Goal: Task Accomplishment & Management: Use online tool/utility

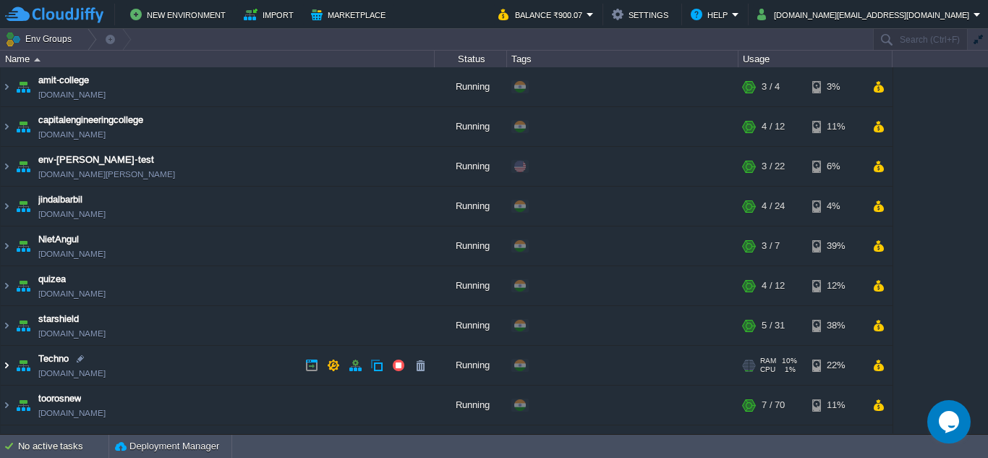
click at [7, 363] on img at bounding box center [7, 365] width 12 height 39
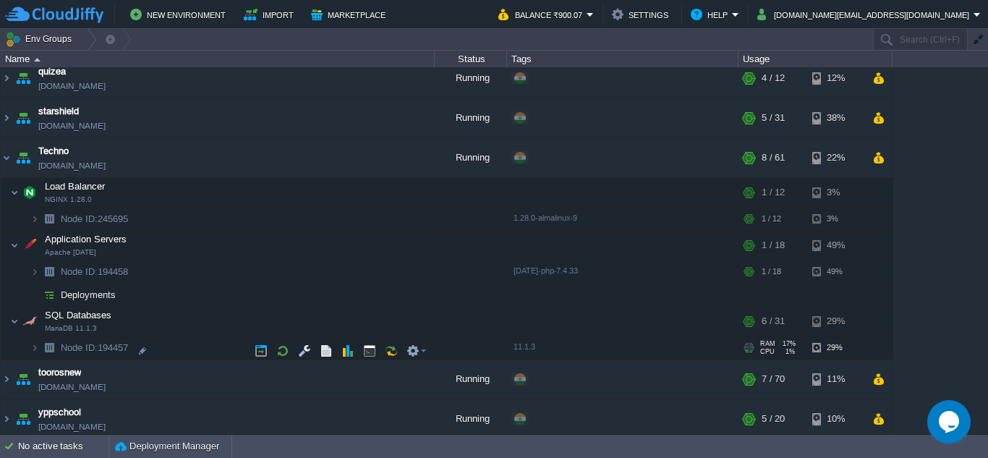
scroll to position [213, 0]
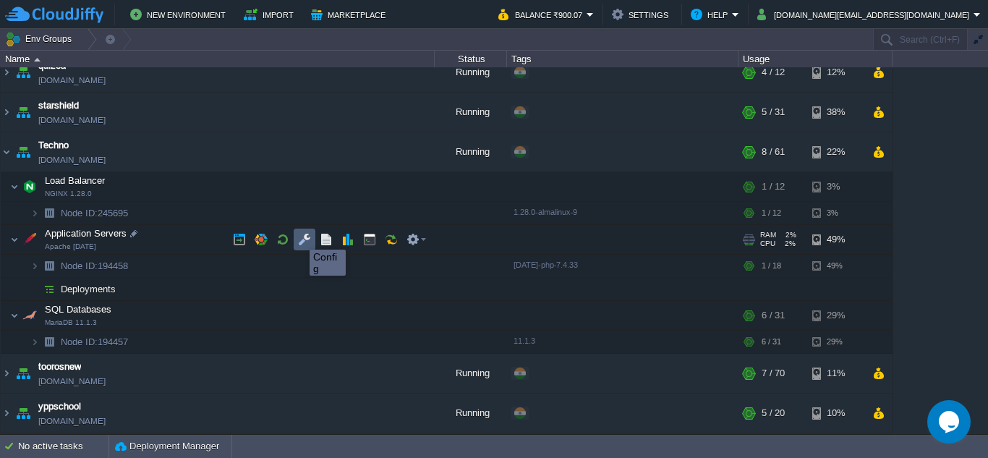
click at [305, 237] on button "button" at bounding box center [304, 239] width 13 height 13
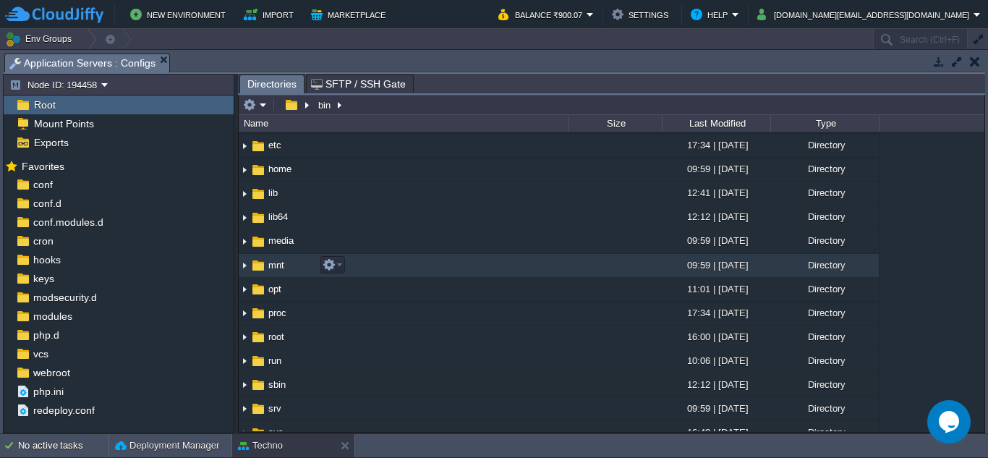
scroll to position [0, 0]
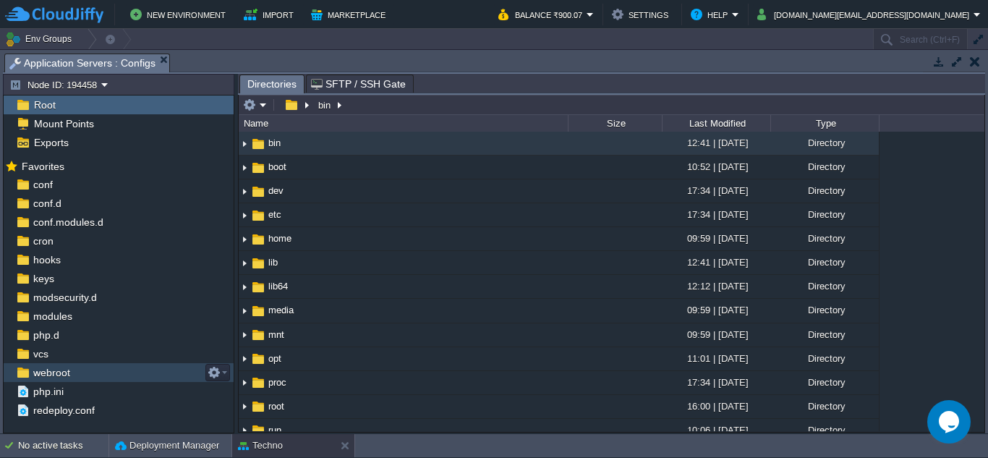
click at [43, 370] on span "webroot" at bounding box center [51, 372] width 42 height 13
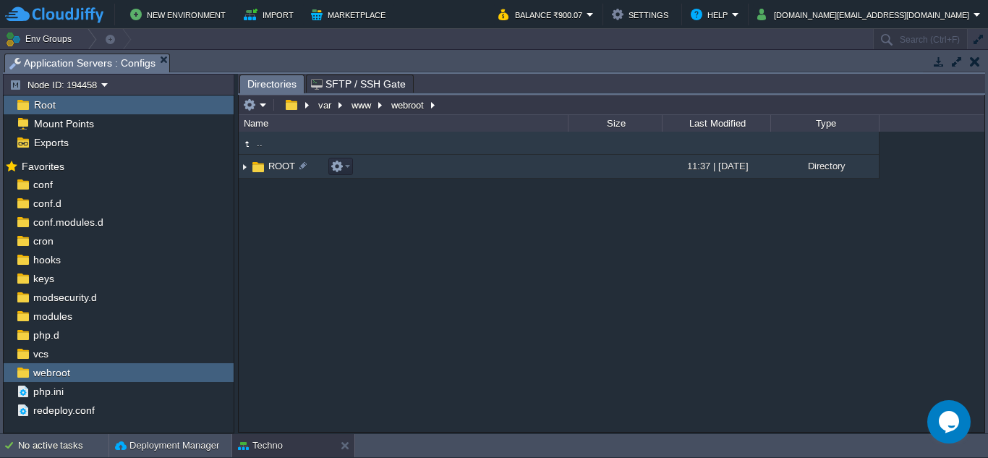
click at [247, 167] on img at bounding box center [245, 167] width 12 height 22
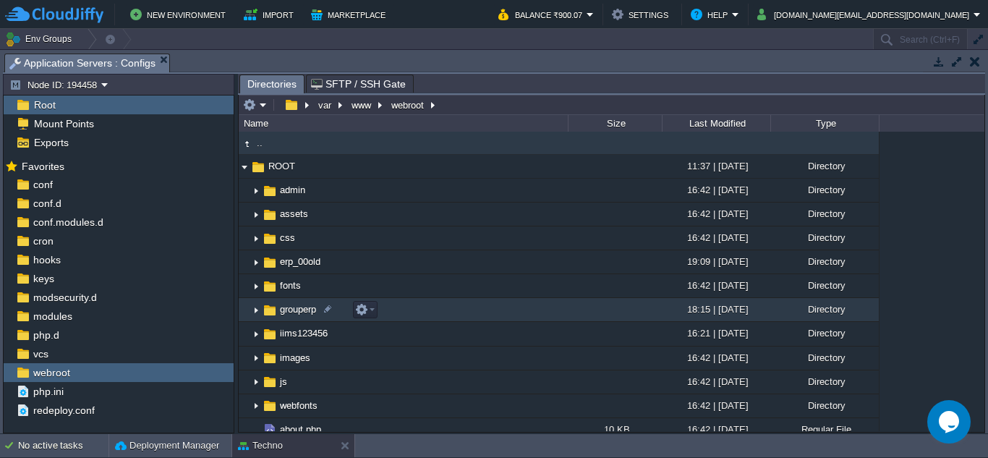
click at [255, 309] on img at bounding box center [256, 310] width 12 height 22
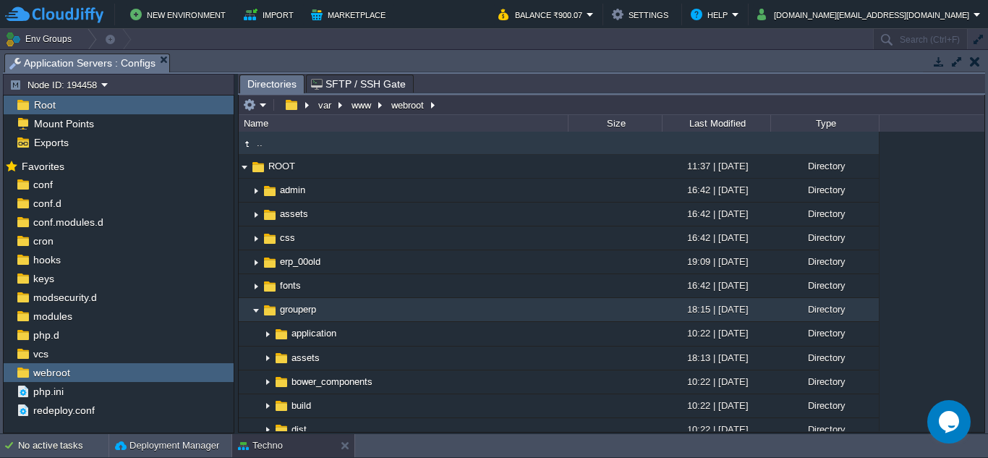
scroll to position [72, 0]
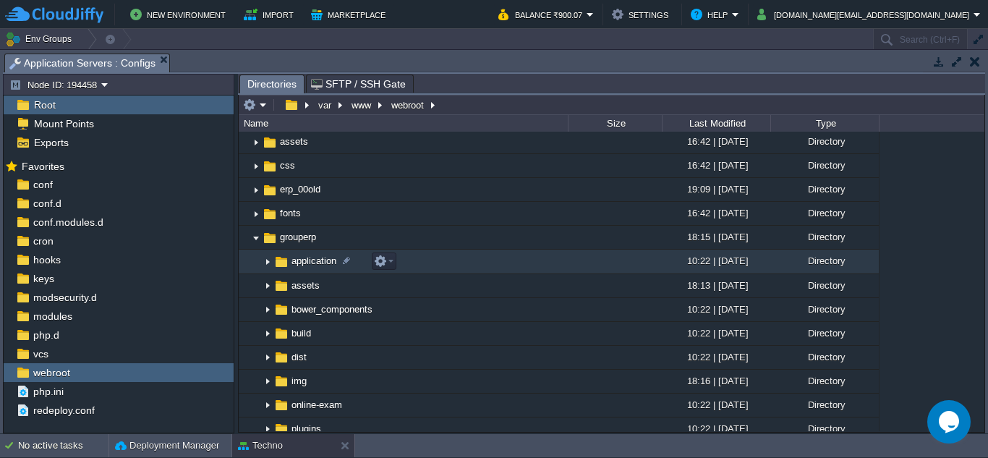
click at [269, 264] on img at bounding box center [268, 262] width 12 height 22
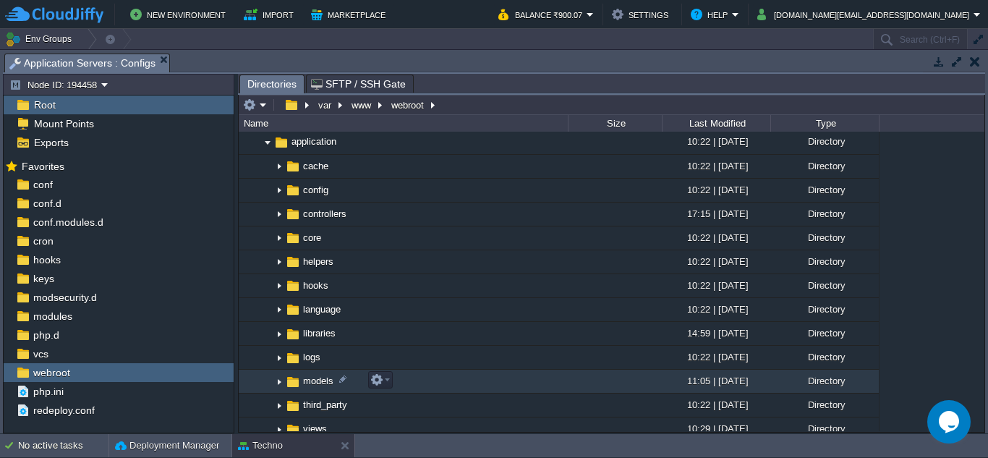
scroll to position [217, 0]
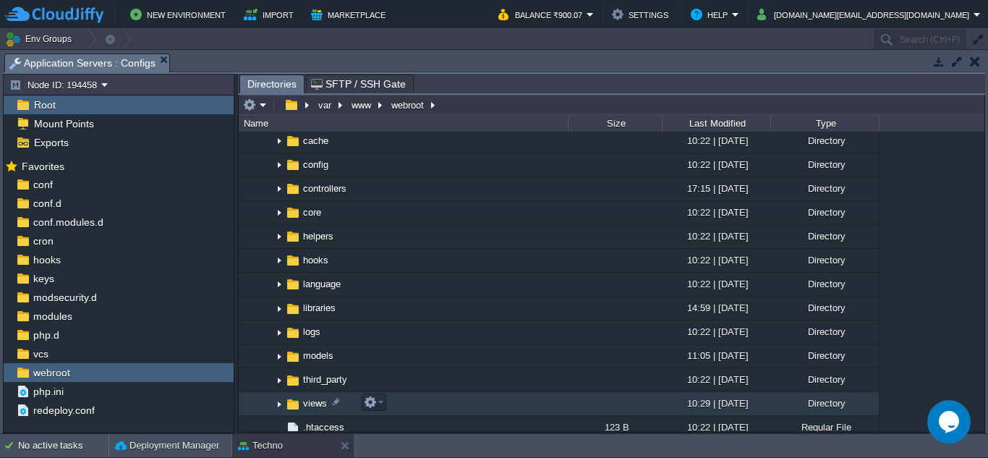
click at [305, 401] on span "views" at bounding box center [315, 403] width 28 height 12
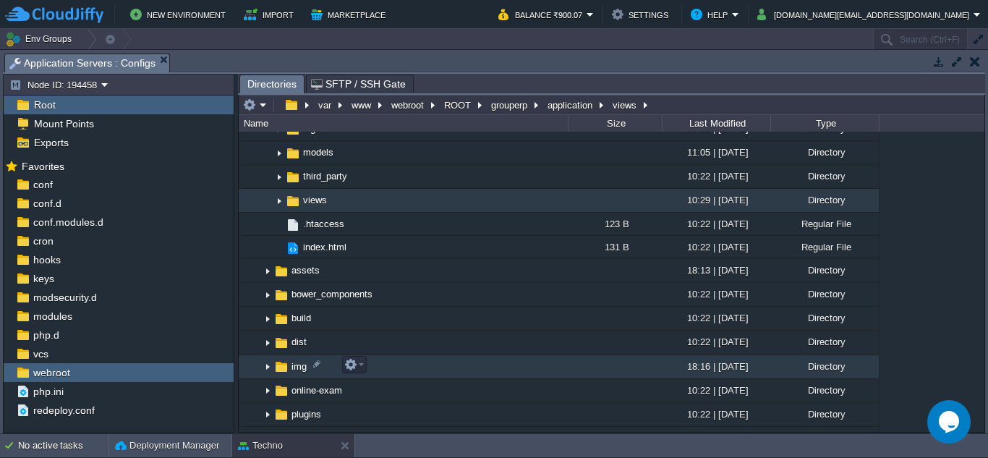
scroll to position [434, 0]
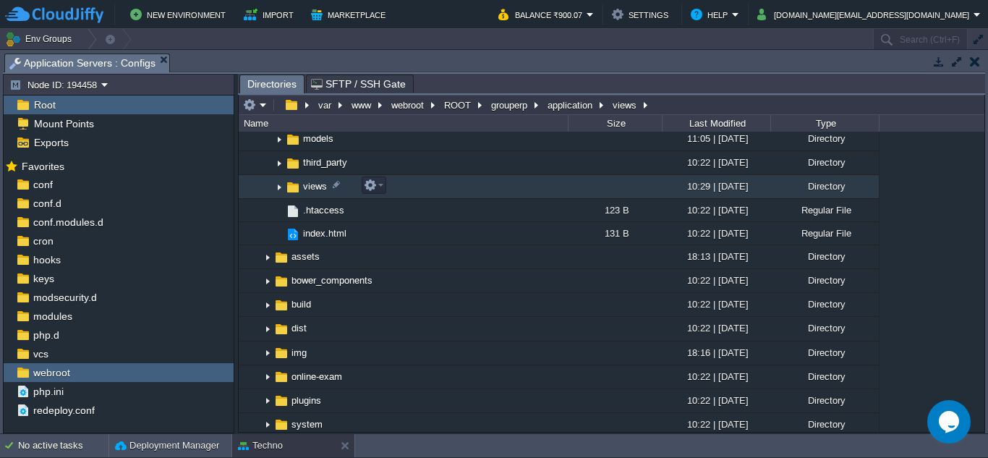
click at [279, 187] on img at bounding box center [279, 187] width 12 height 22
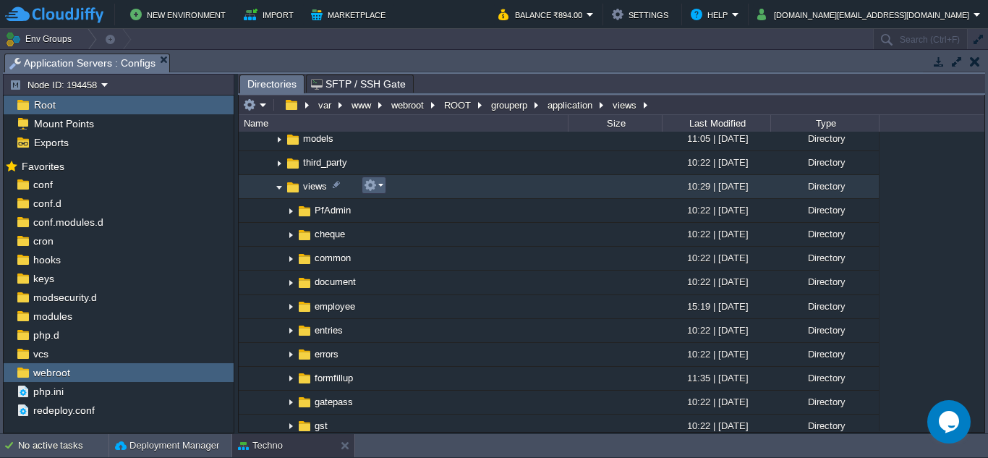
click at [380, 184] on em at bounding box center [374, 185] width 20 height 13
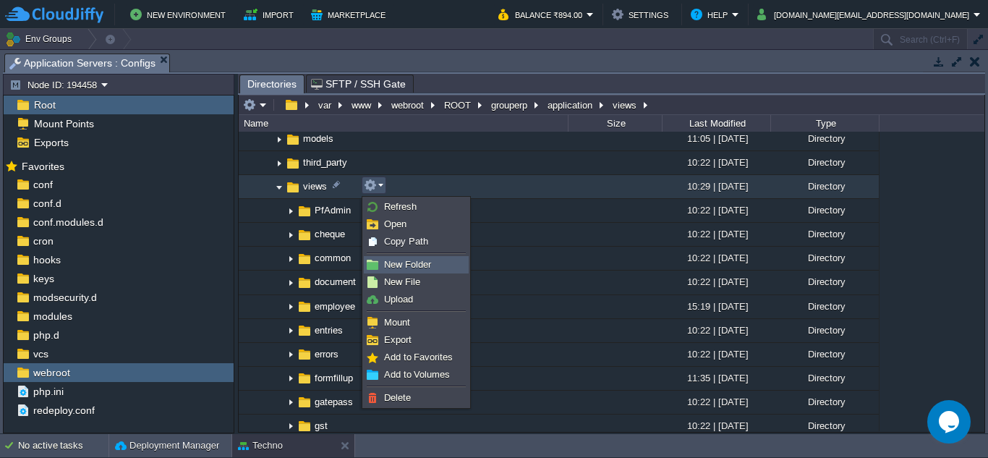
click at [422, 265] on span "New Folder" at bounding box center [407, 264] width 47 height 11
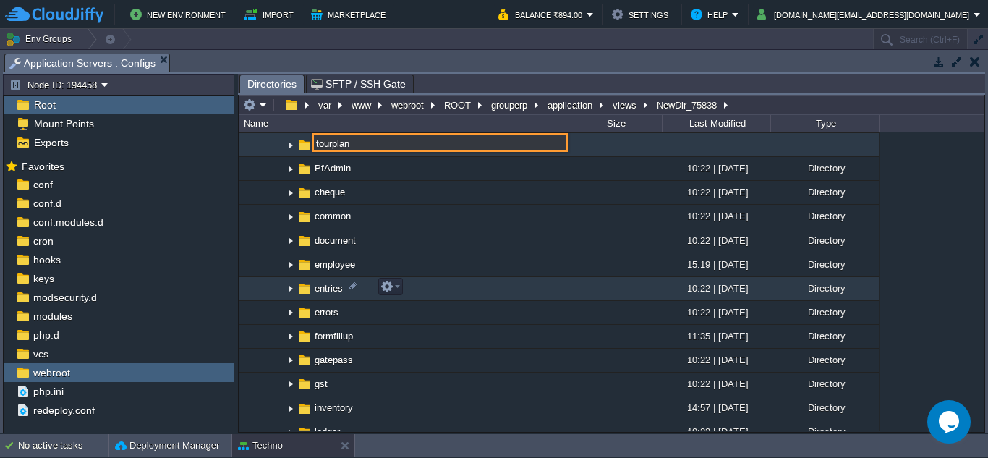
scroll to position [427, 0]
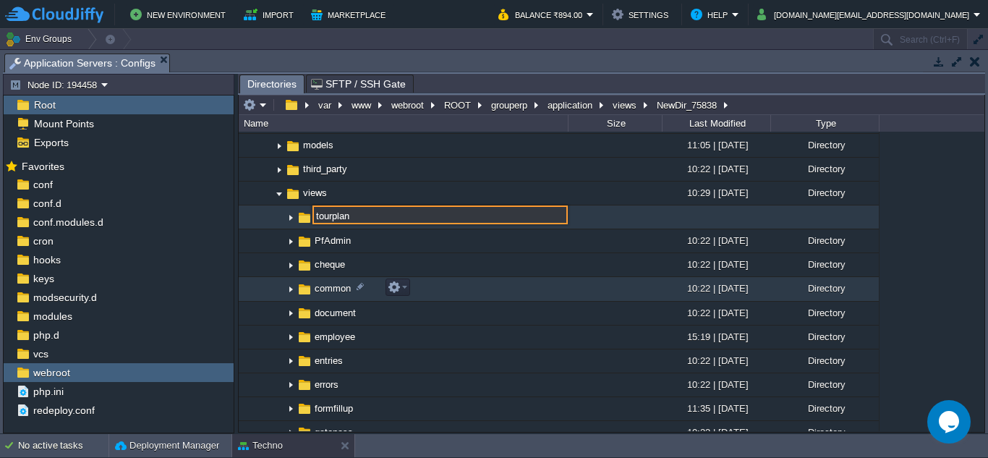
type input "tourplan"
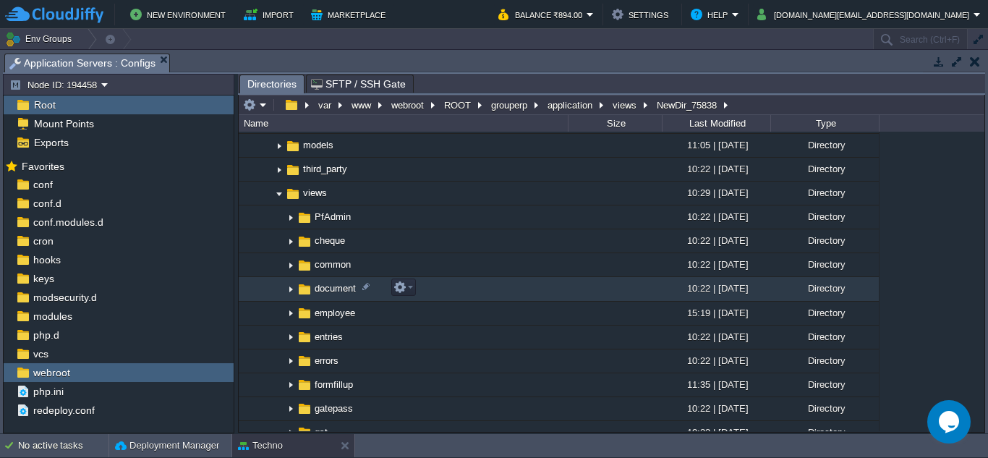
scroll to position [957, 0]
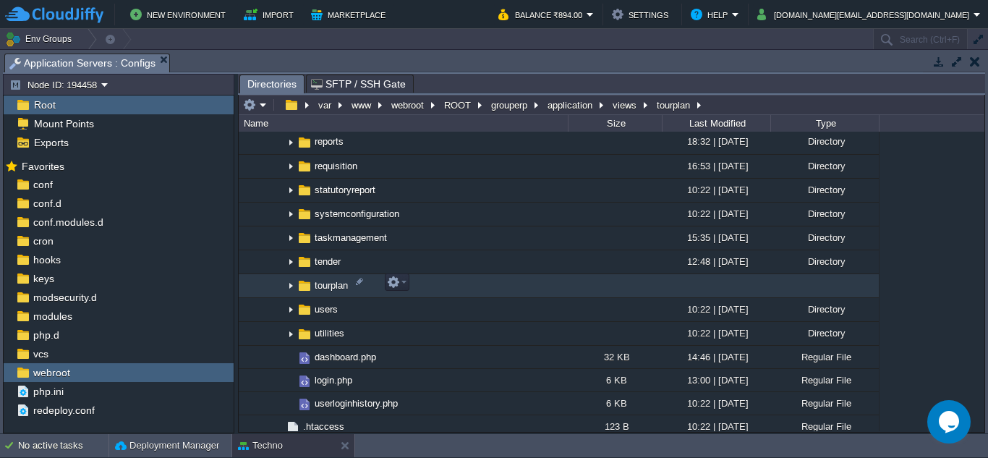
click at [290, 286] on img at bounding box center [291, 286] width 12 height 22
click at [400, 283] on em at bounding box center [397, 282] width 20 height 13
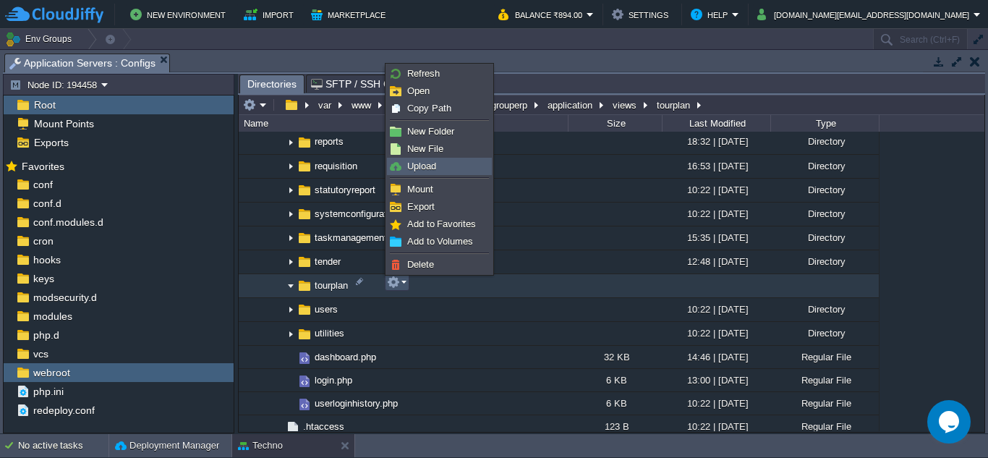
click at [429, 161] on span "Upload" at bounding box center [421, 166] width 29 height 11
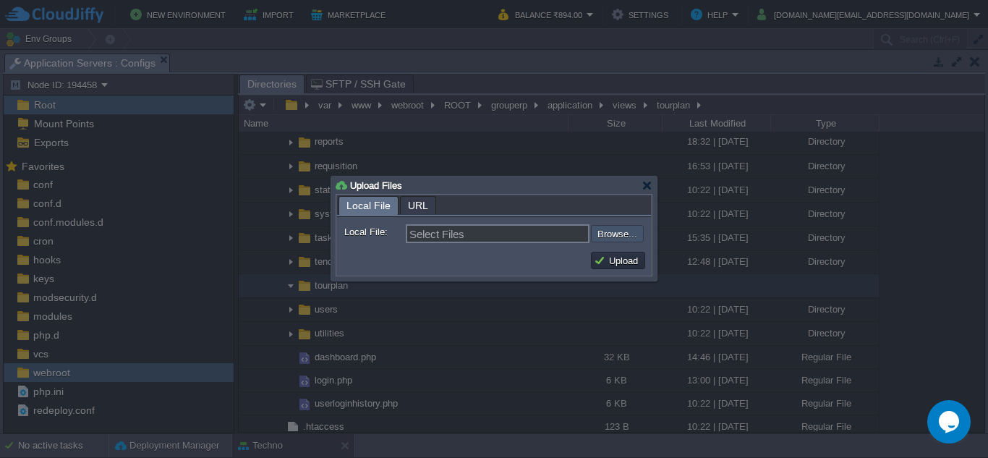
click at [602, 235] on input "file" at bounding box center [552, 233] width 183 height 17
type input "C:\fakepath\all_tourplan_list.php"
type input "all_tourplan_list.php"
click at [617, 259] on button "Upload" at bounding box center [618, 260] width 48 height 13
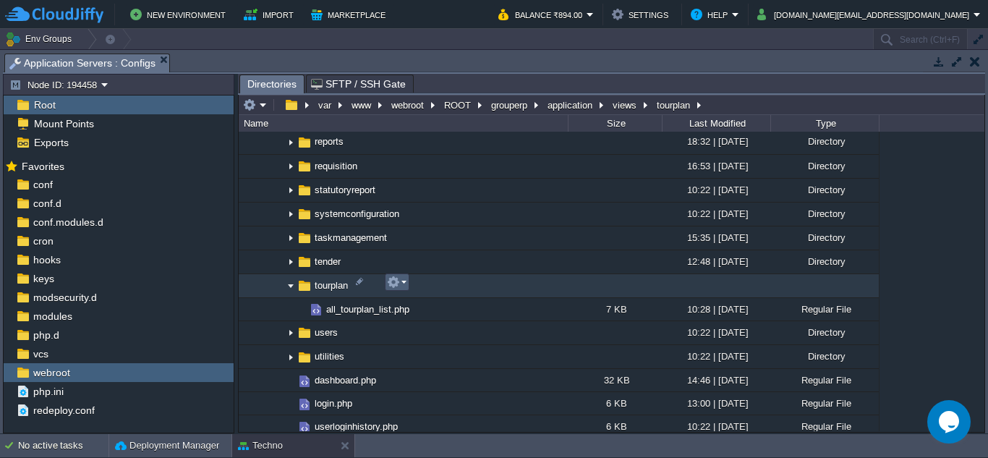
click at [407, 289] on td at bounding box center [397, 281] width 25 height 17
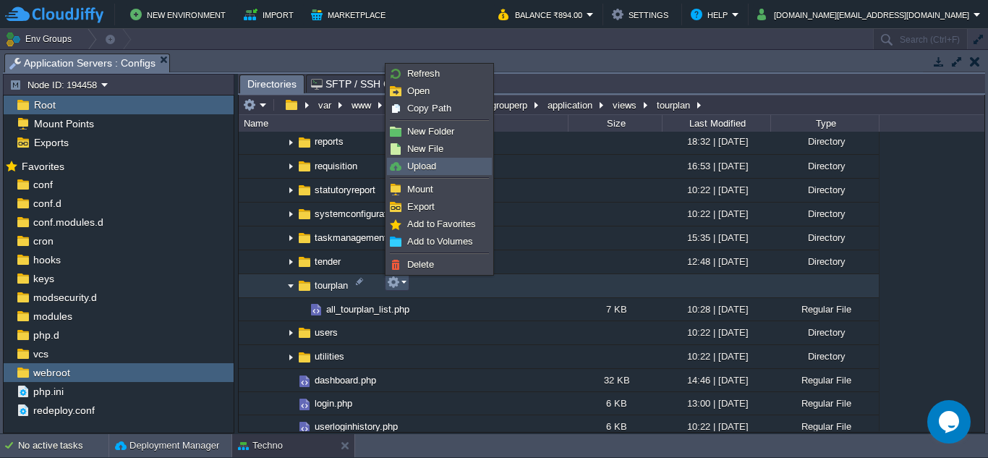
click at [435, 164] on span "Upload" at bounding box center [421, 166] width 29 height 11
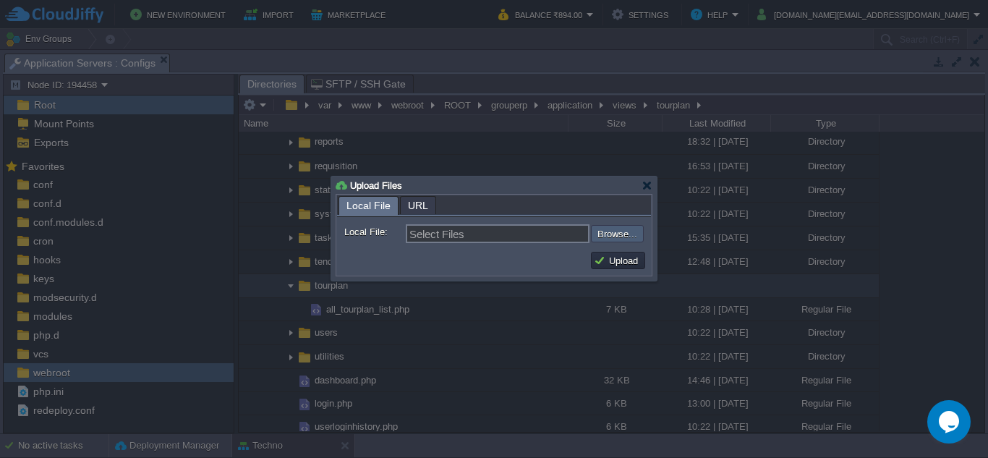
click at [632, 236] on input "file" at bounding box center [552, 233] width 183 height 17
type input "C:\fakepath\view_tourplan.php"
type input "view_tourplan.php"
click at [617, 263] on button "Upload" at bounding box center [618, 260] width 48 height 13
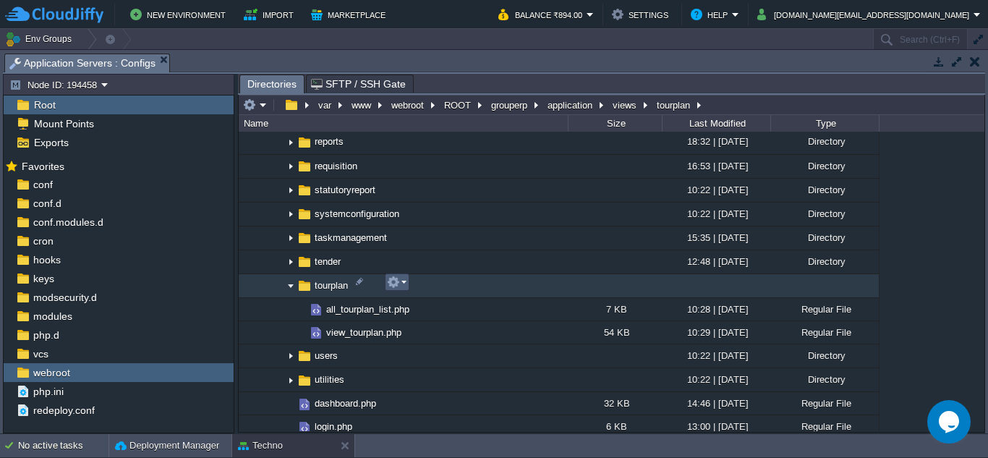
click at [404, 289] on em at bounding box center [397, 282] width 20 height 13
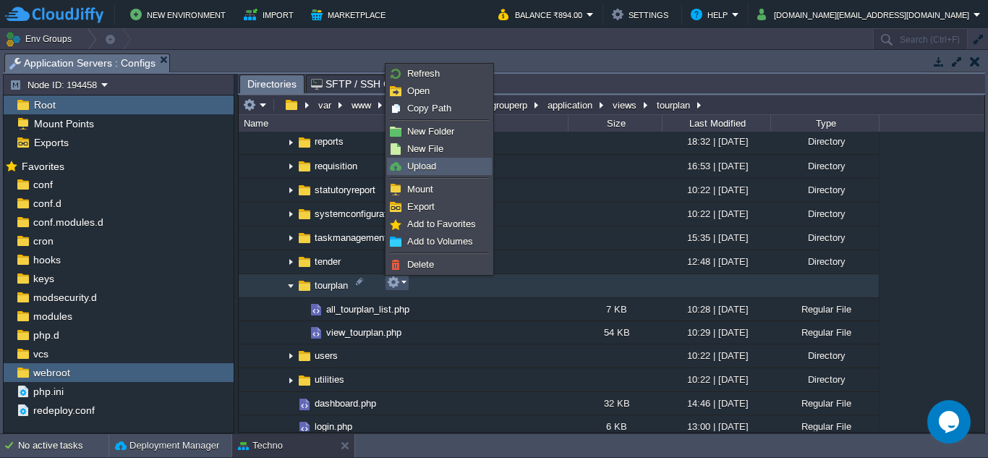
click at [424, 163] on span "Upload" at bounding box center [421, 166] width 29 height 11
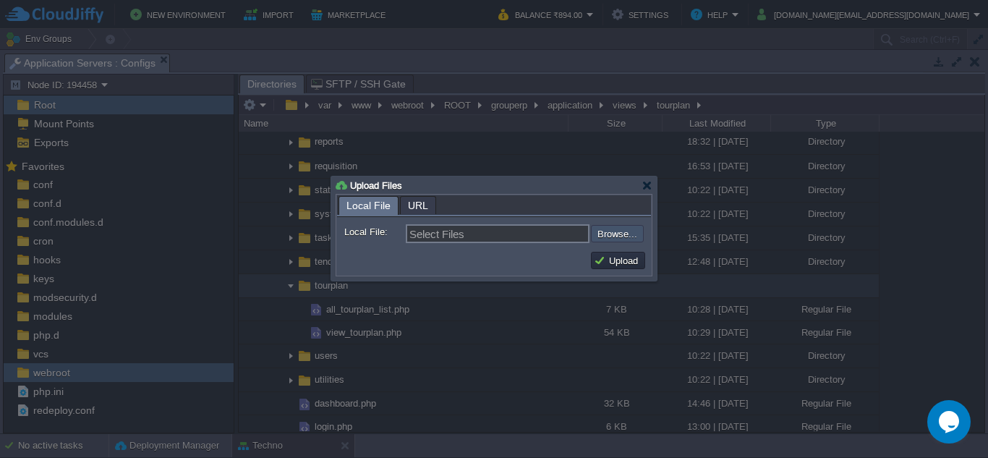
click at [625, 234] on input "file" at bounding box center [552, 233] width 183 height 17
click at [647, 186] on div at bounding box center [647, 185] width 11 height 11
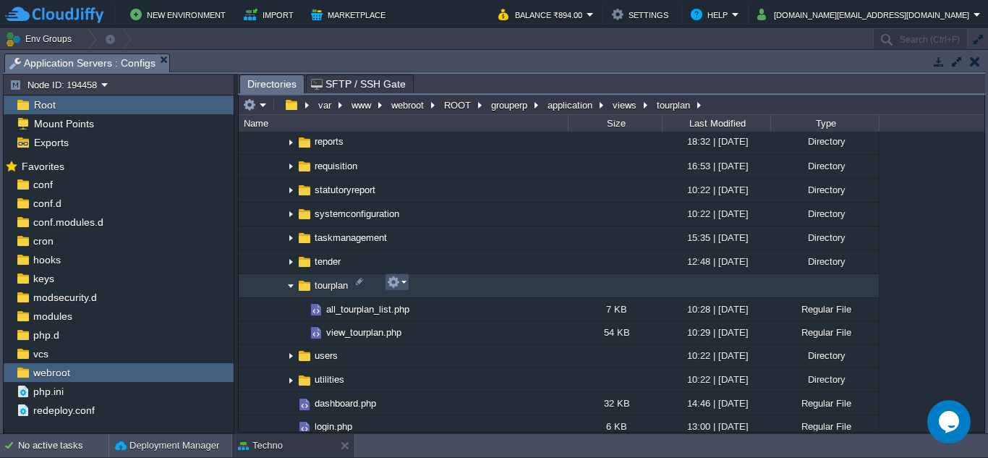
click at [398, 284] on button "button" at bounding box center [393, 282] width 13 height 13
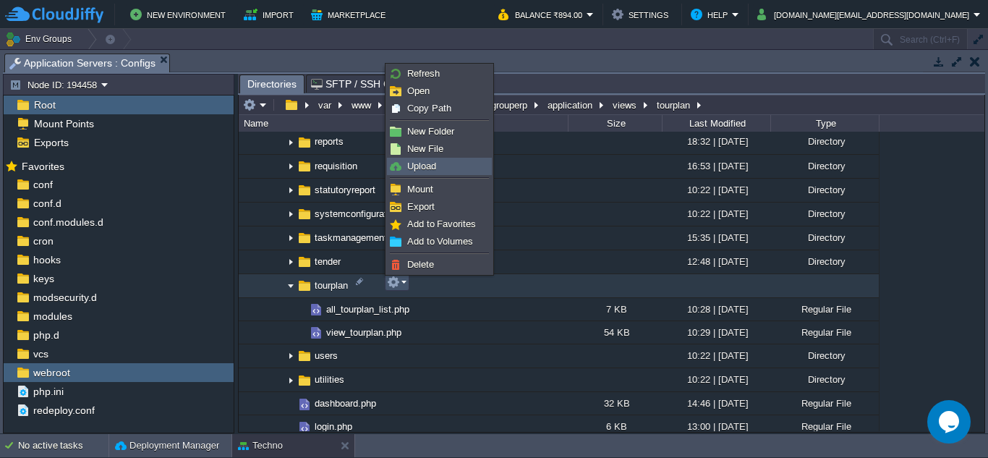
click at [435, 164] on span "Upload" at bounding box center [421, 166] width 29 height 11
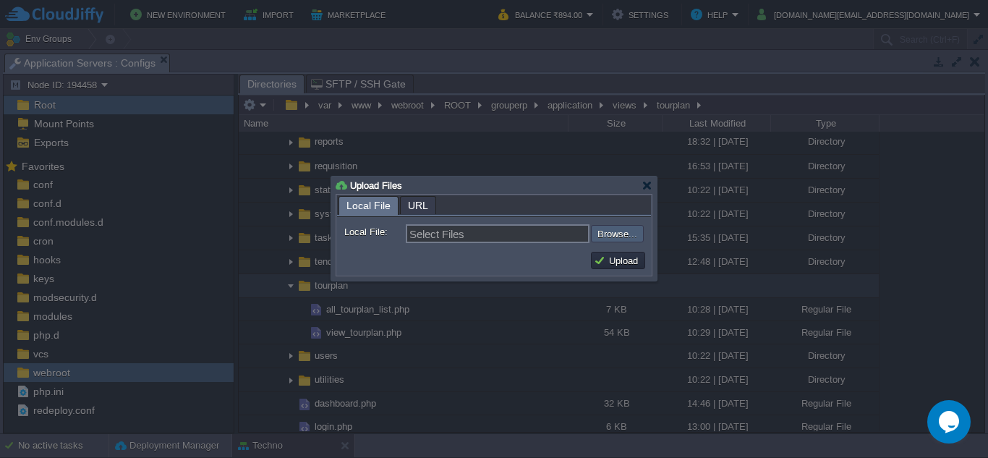
click at [607, 237] on input "file" at bounding box center [552, 233] width 183 height 17
type input "C:\fakepath\download_tour_planreports.php"
type input "download_tour_planreports.php"
click at [616, 260] on button "Upload" at bounding box center [618, 260] width 48 height 13
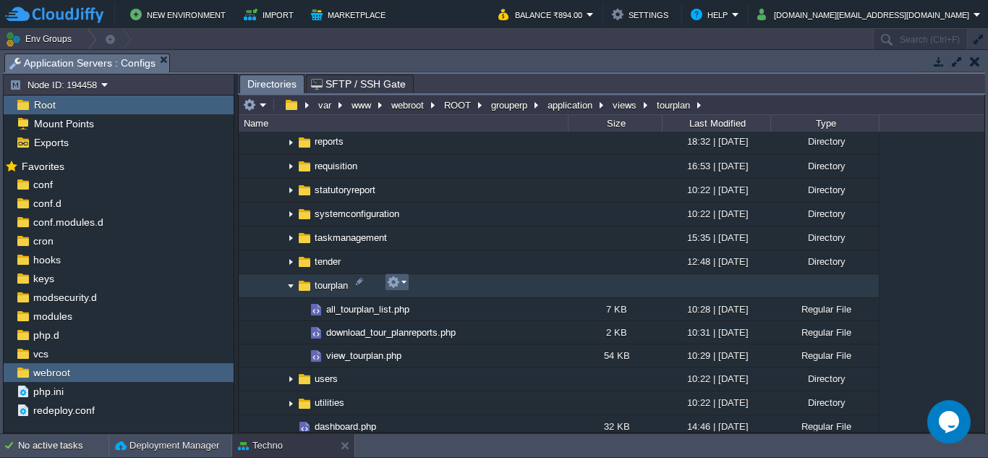
click at [406, 284] on em at bounding box center [397, 282] width 20 height 13
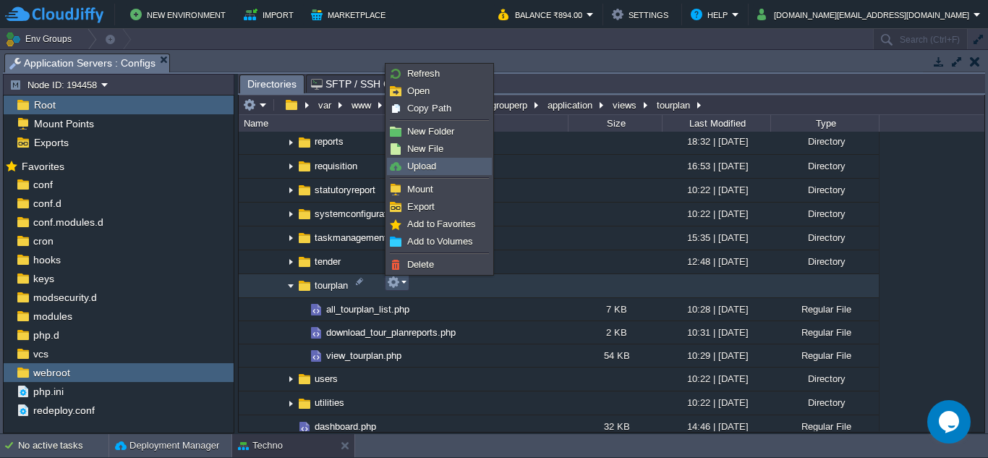
click at [416, 168] on span "Upload" at bounding box center [421, 166] width 29 height 11
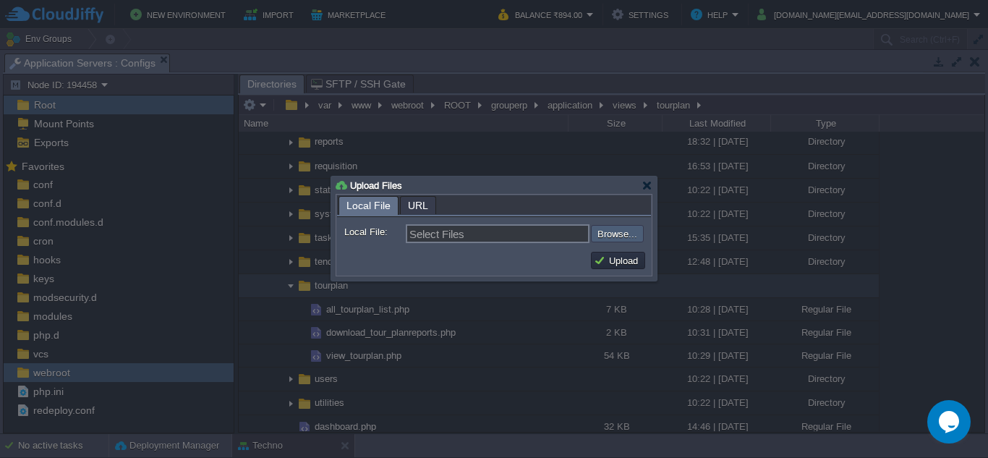
click at [609, 237] on input "file" at bounding box center [552, 233] width 183 height 17
type input "C:\fakepath\print_tourplan_reports.php"
type input "print_tourplan_reports.php"
click at [625, 258] on button "Upload" at bounding box center [618, 260] width 48 height 13
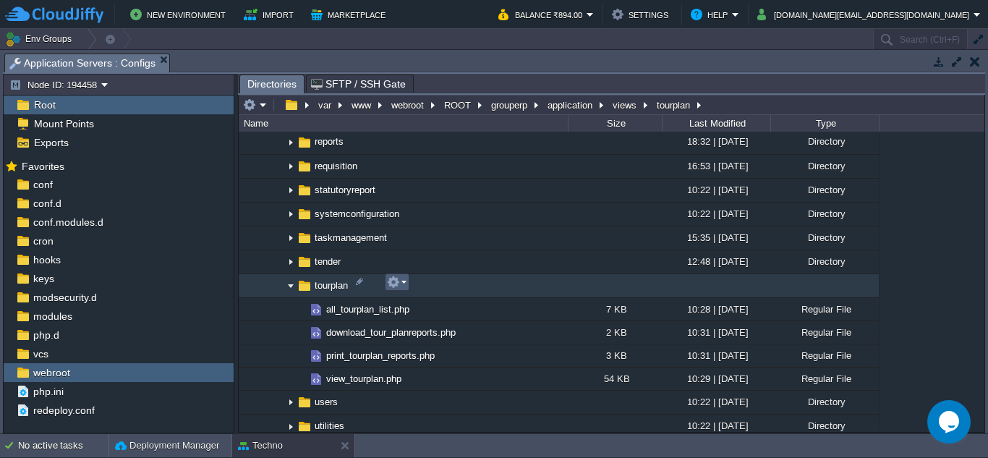
click at [407, 284] on td at bounding box center [397, 281] width 25 height 17
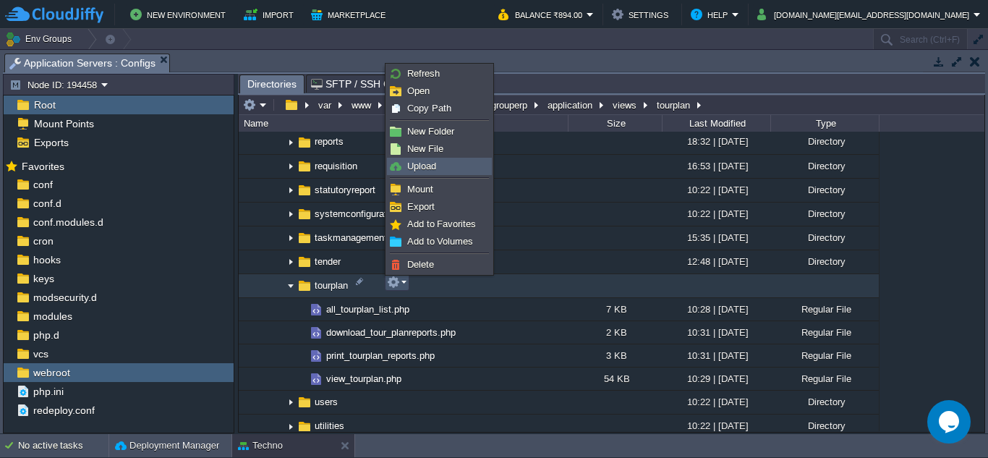
click at [425, 165] on span "Upload" at bounding box center [421, 166] width 29 height 11
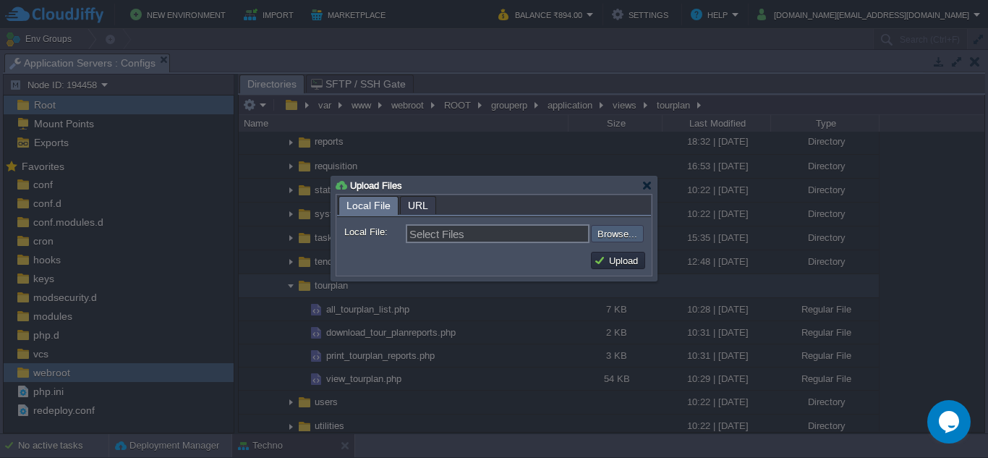
click at [625, 231] on input "file" at bounding box center [552, 233] width 183 height 17
type input "C:\fakepath\edit_expenses.php"
type input "edit_expenses.php"
click at [618, 263] on button "Upload" at bounding box center [618, 260] width 48 height 13
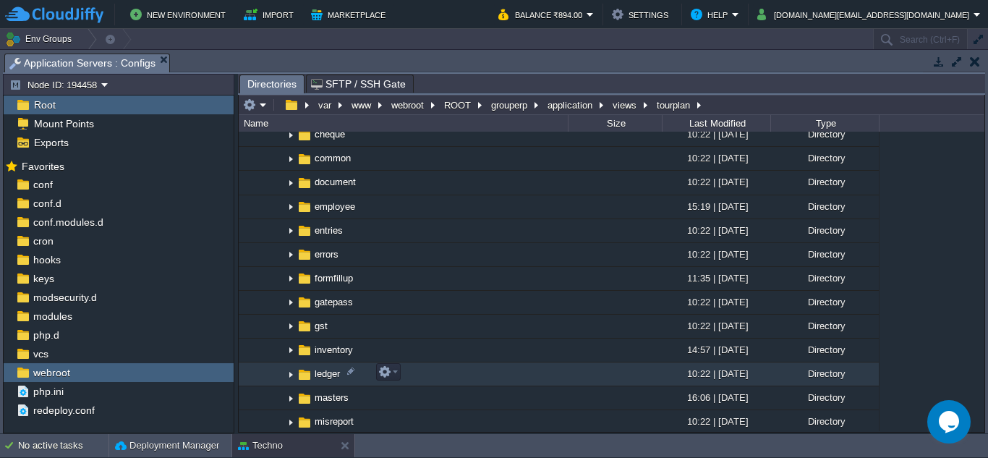
scroll to position [523, 0]
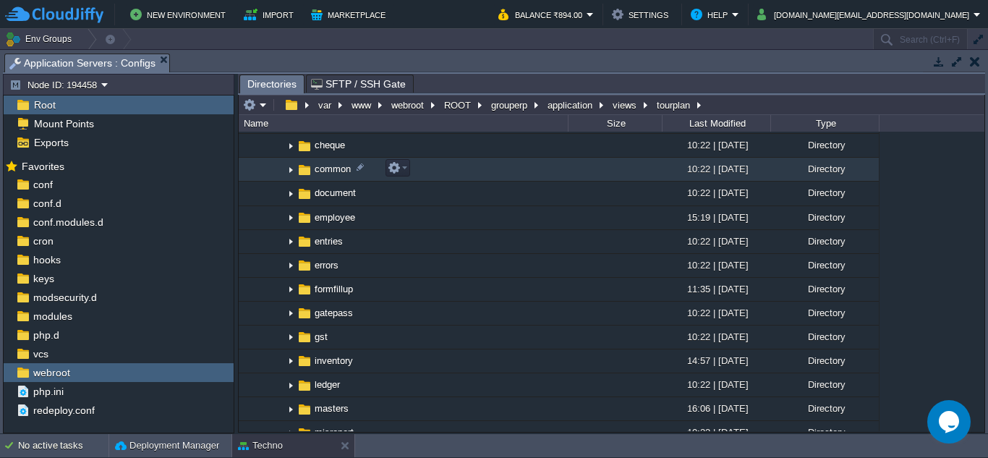
click at [292, 169] on img at bounding box center [291, 169] width 12 height 22
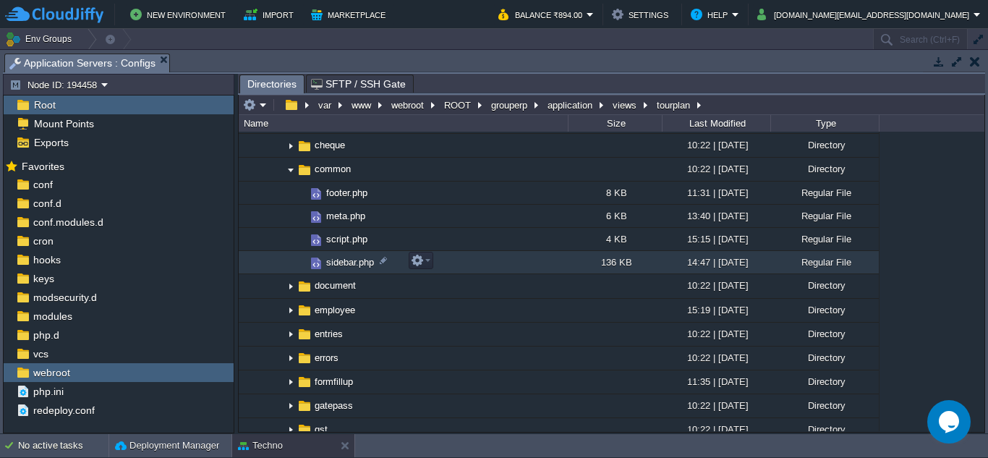
click at [352, 267] on span "sidebar.php" at bounding box center [350, 262] width 52 height 12
click at [425, 263] on em at bounding box center [421, 260] width 20 height 13
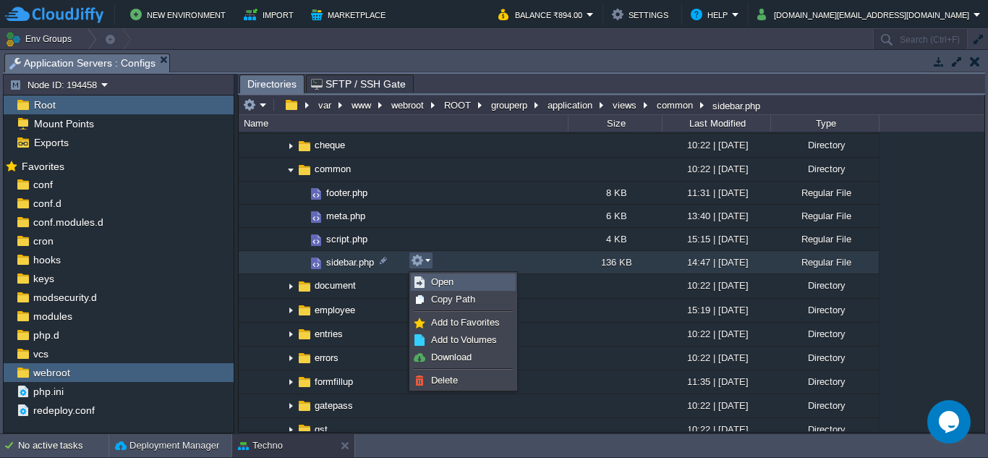
click at [449, 279] on span "Open" at bounding box center [442, 281] width 22 height 11
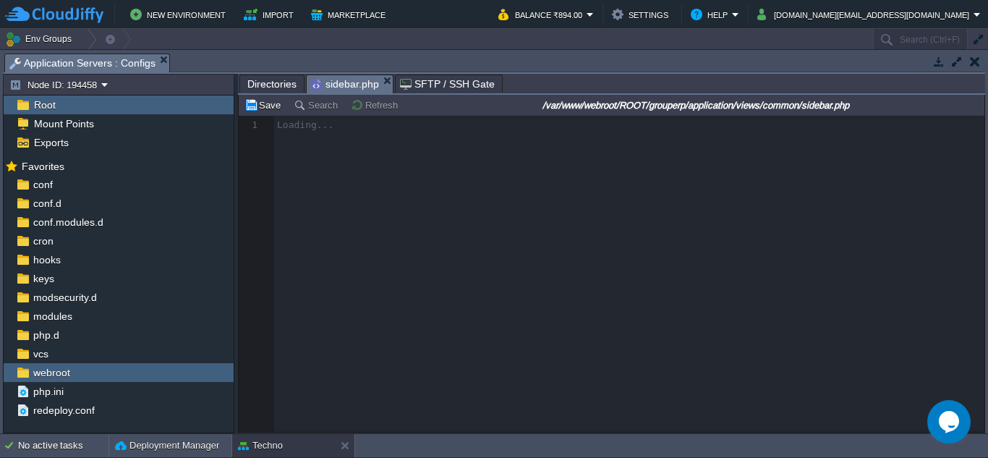
scroll to position [7, 0]
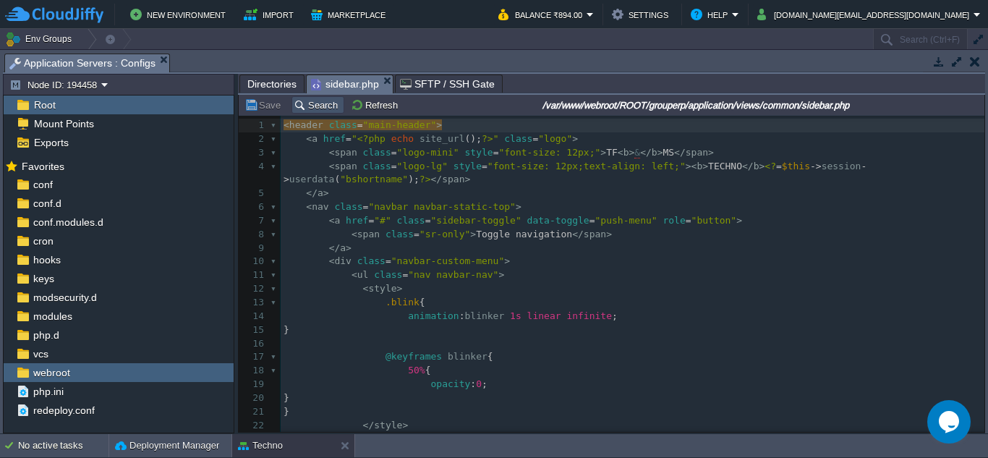
click at [320, 108] on button "Search" at bounding box center [318, 104] width 48 height 13
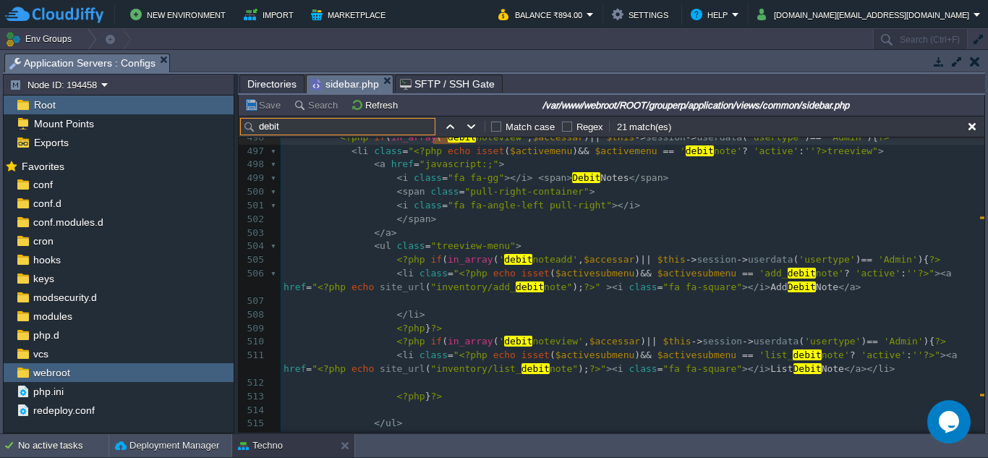
scroll to position [0, 0]
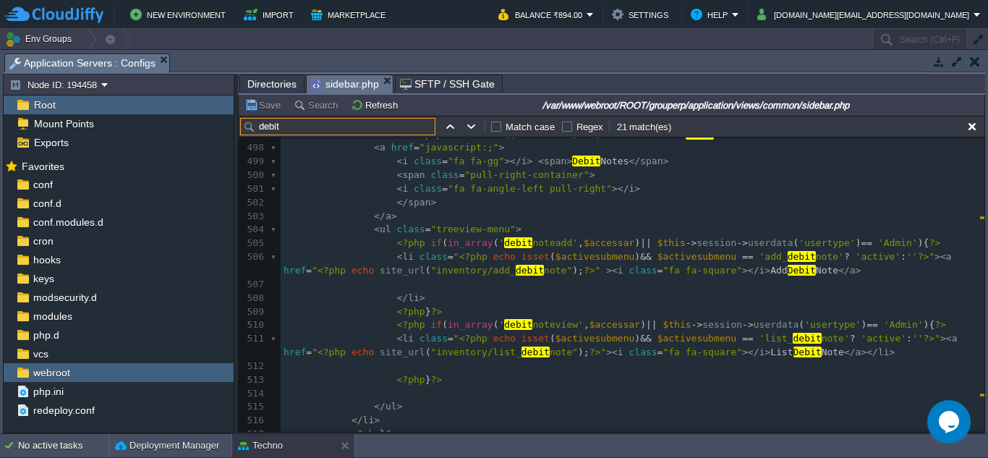
type input "debit"
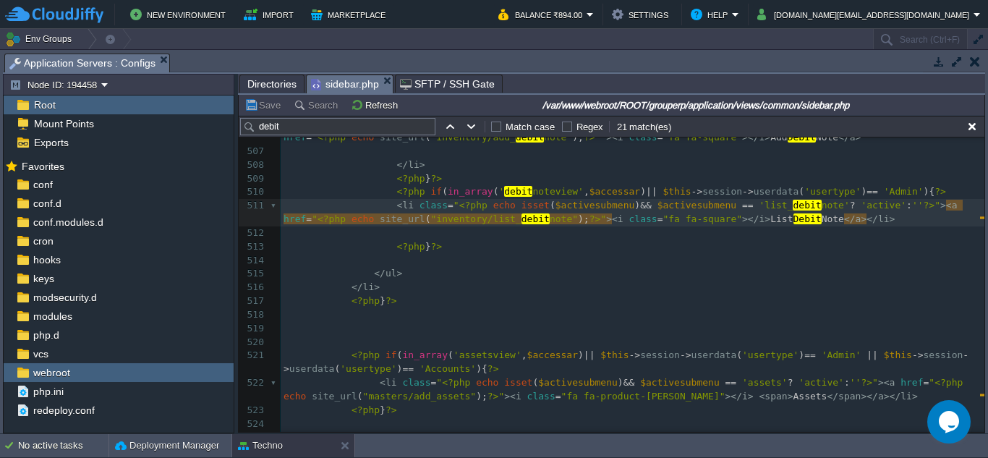
scroll to position [7884, 0]
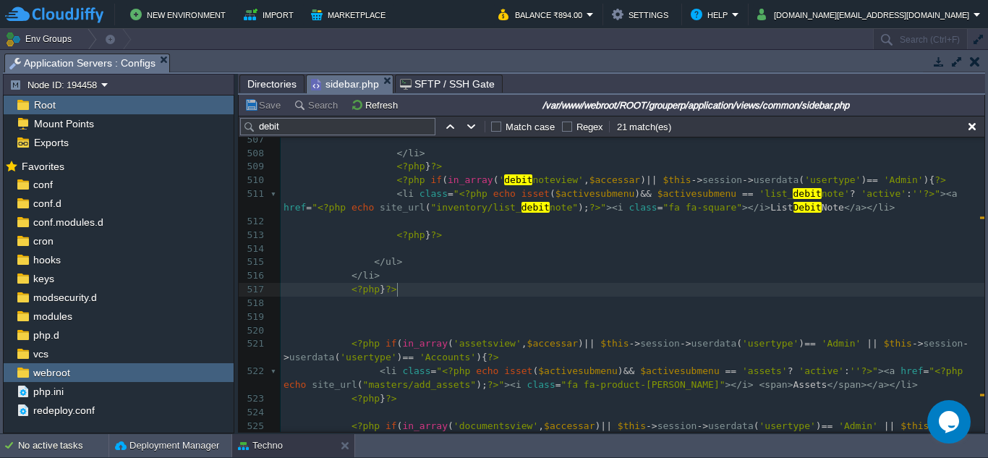
click at [443, 296] on pre "<?php } ?>" at bounding box center [633, 290] width 704 height 14
click at [977, 126] on button "button" at bounding box center [972, 126] width 13 height 13
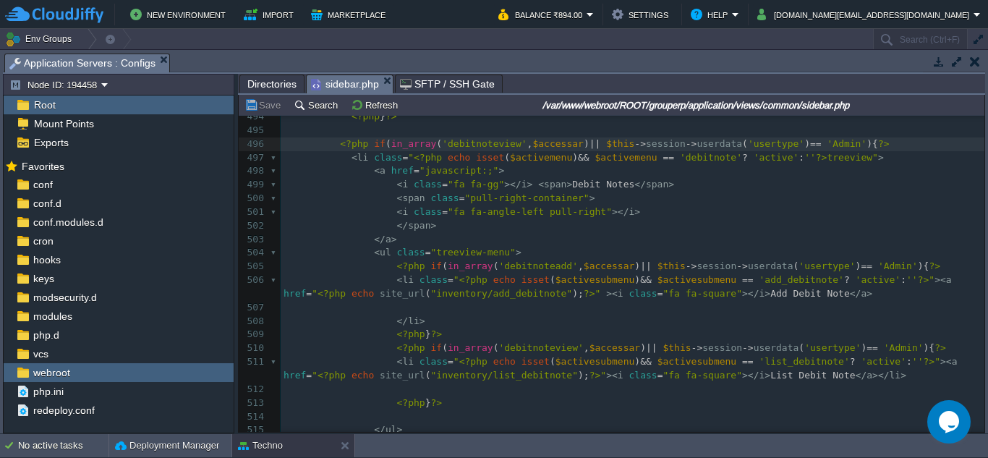
scroll to position [7751, 0]
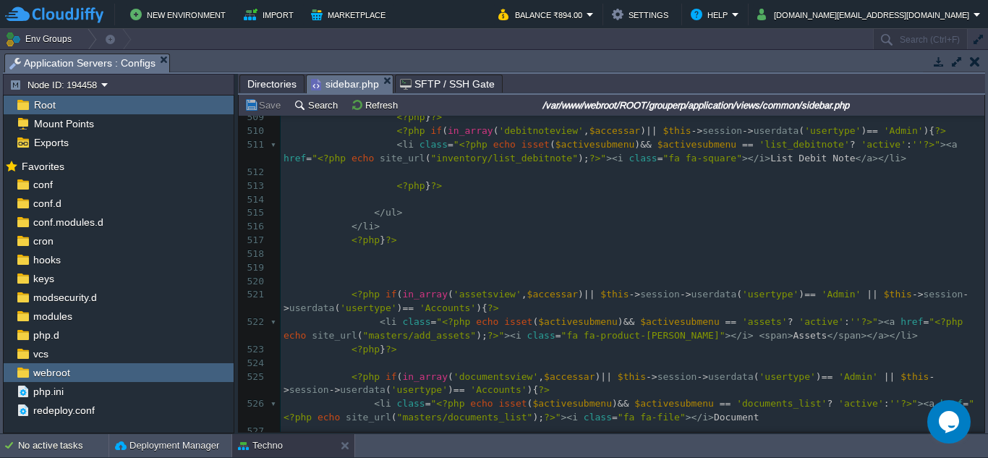
click at [475, 251] on pre "​" at bounding box center [633, 254] width 704 height 14
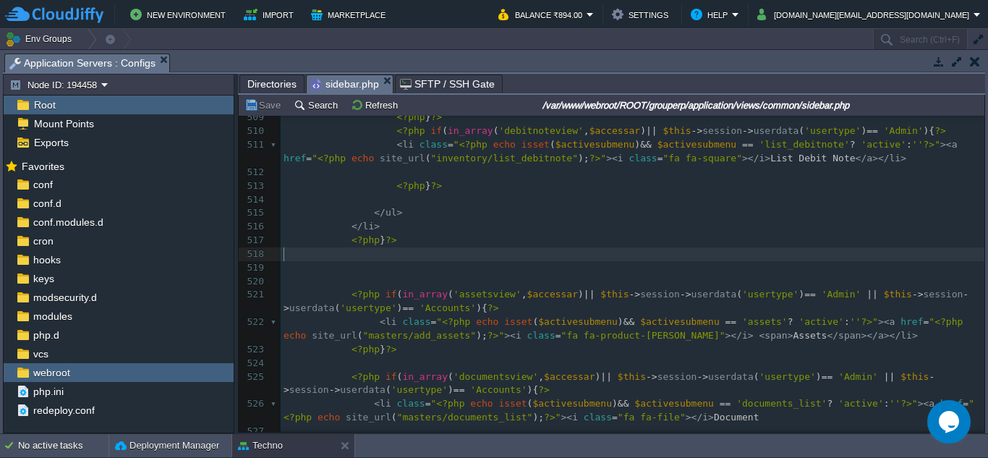
click at [486, 238] on pre "<?php } ?>" at bounding box center [633, 241] width 704 height 14
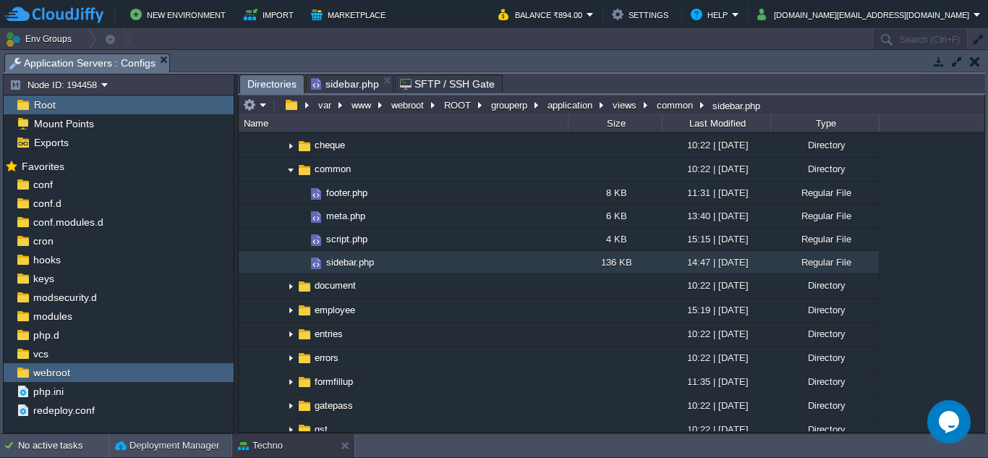
click at [272, 88] on span "Directories" at bounding box center [271, 84] width 49 height 18
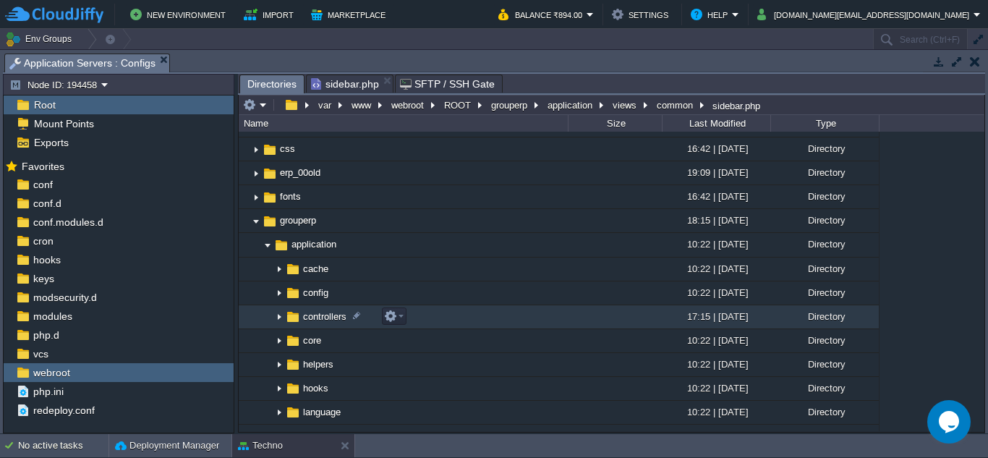
click at [279, 315] on img at bounding box center [279, 317] width 12 height 22
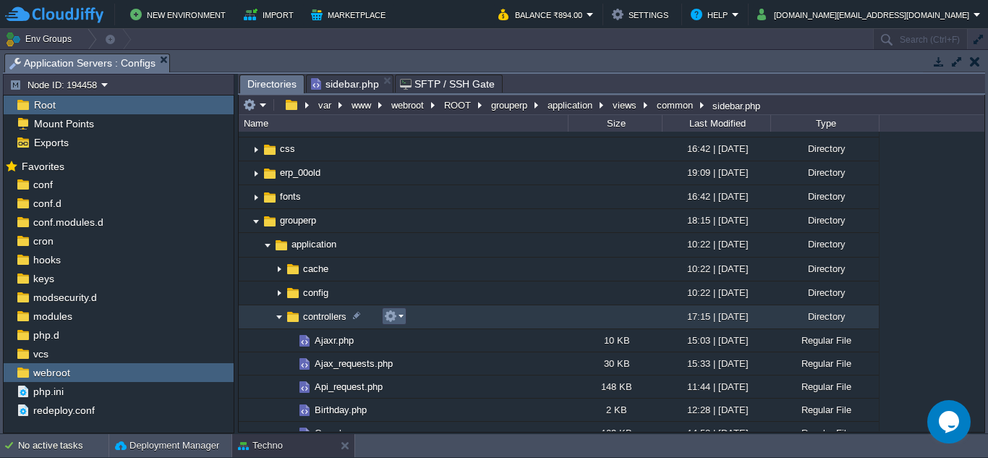
click at [399, 317] on em at bounding box center [394, 316] width 20 height 13
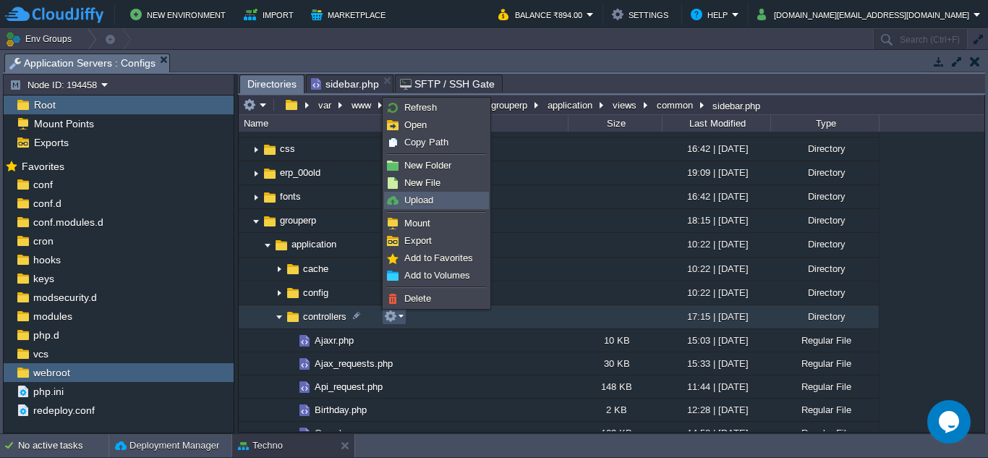
click at [441, 202] on link "Upload" at bounding box center [436, 200] width 103 height 16
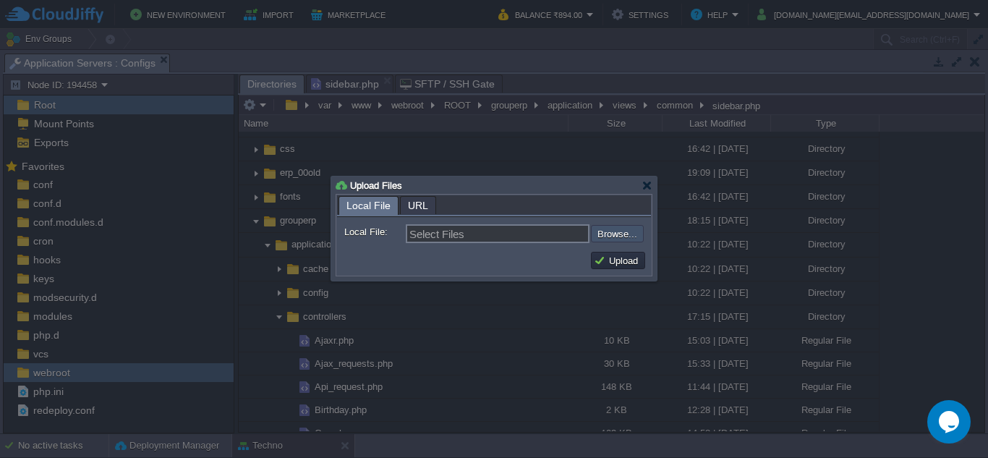
click at [619, 237] on input "file" at bounding box center [552, 233] width 183 height 17
type input "C:\fakepath\Tourplan.php"
type input "Tourplan.php"
click at [618, 258] on button "Upload" at bounding box center [618, 260] width 48 height 13
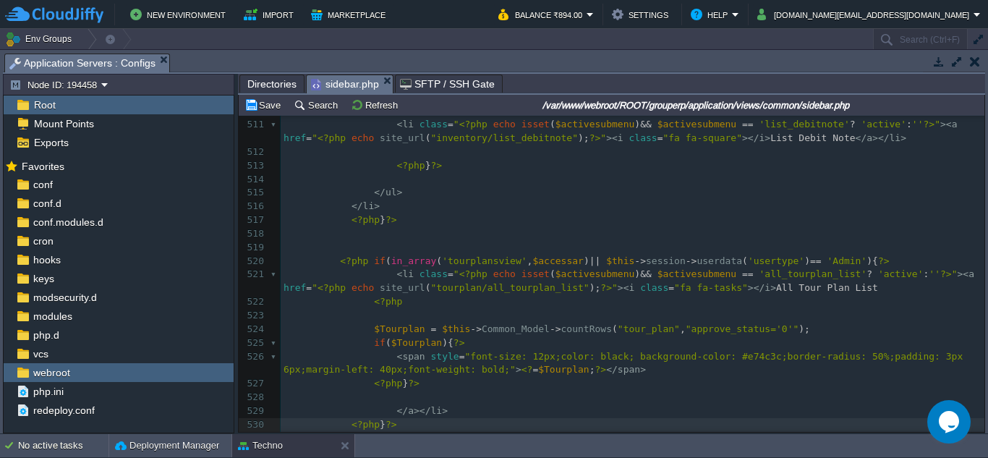
click at [354, 85] on span "sidebar.php" at bounding box center [345, 84] width 68 height 18
click at [489, 262] on span "'tourplansview'" at bounding box center [484, 260] width 85 height 11
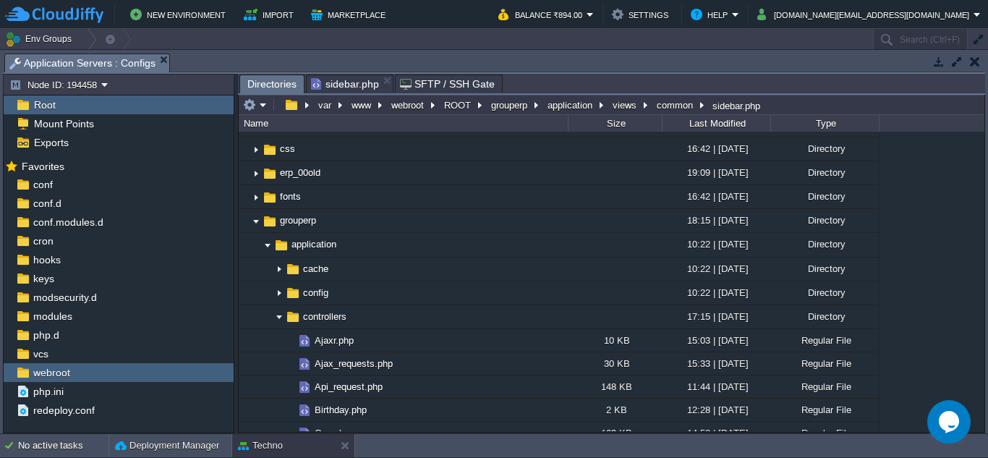
click at [281, 85] on span "Directories" at bounding box center [271, 84] width 49 height 18
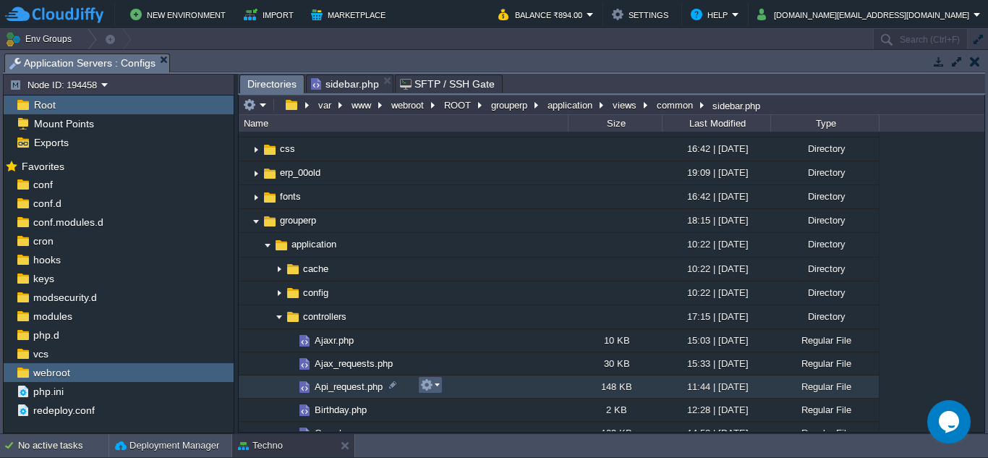
click at [434, 387] on em at bounding box center [430, 384] width 20 height 13
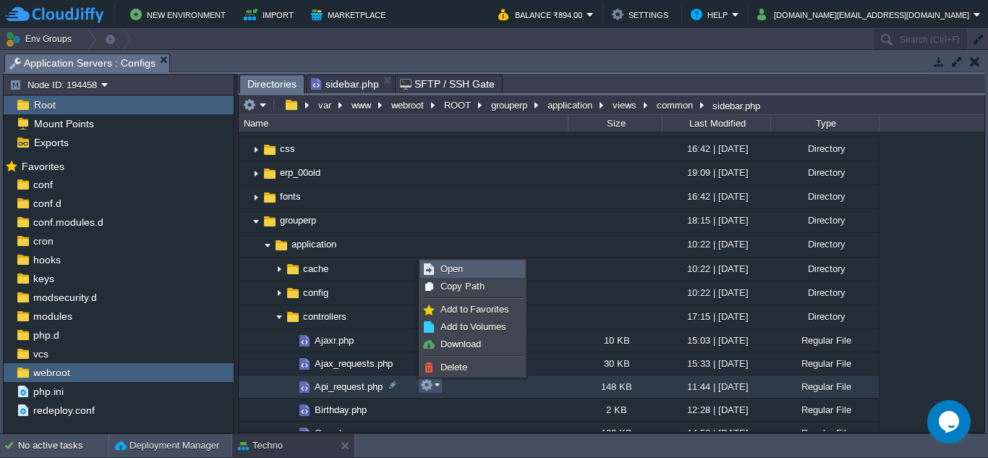
click at [454, 271] on span "Open" at bounding box center [452, 268] width 22 height 11
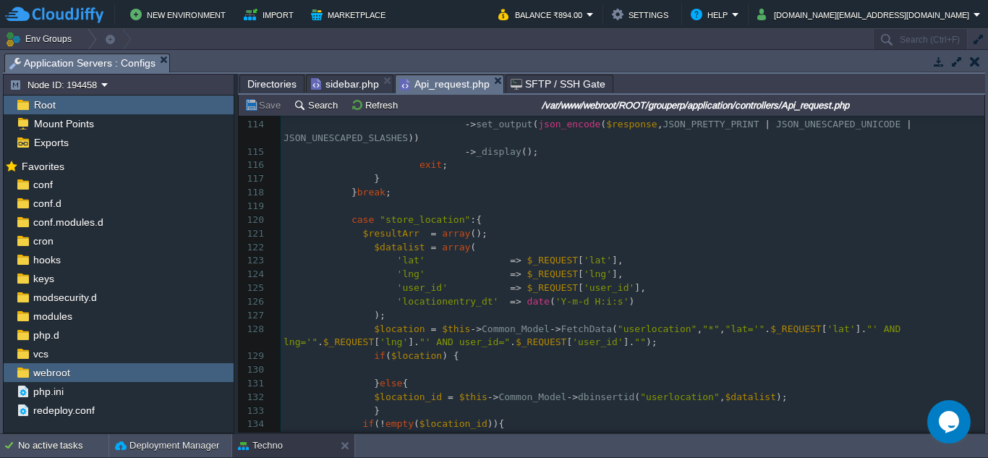
scroll to position [2060, 0]
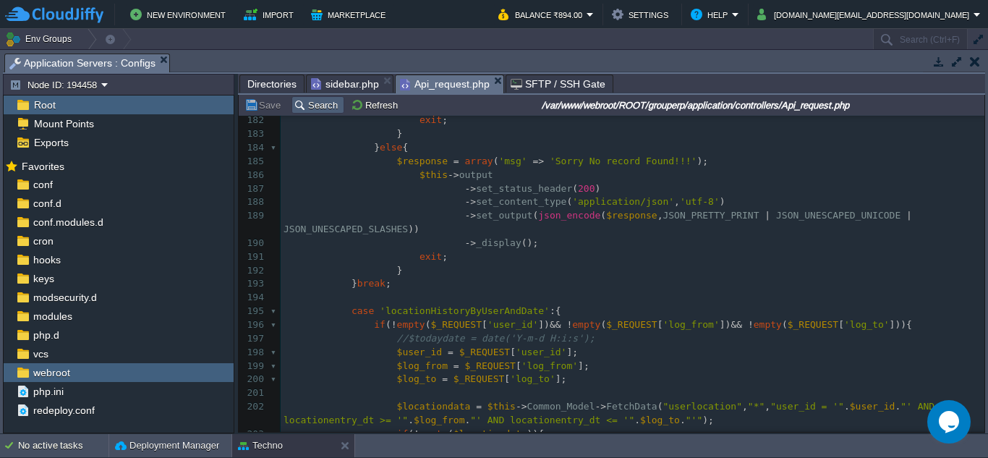
click at [305, 104] on button "Search" at bounding box center [318, 104] width 48 height 13
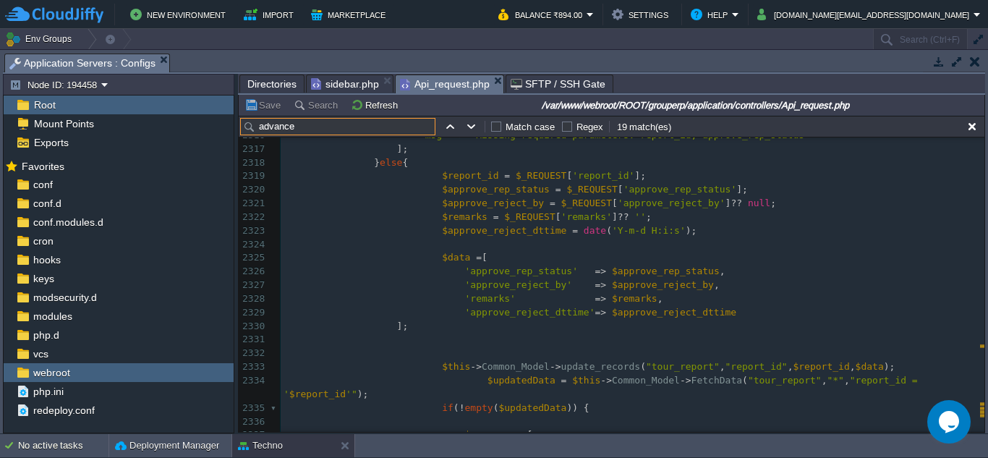
scroll to position [32573, 0]
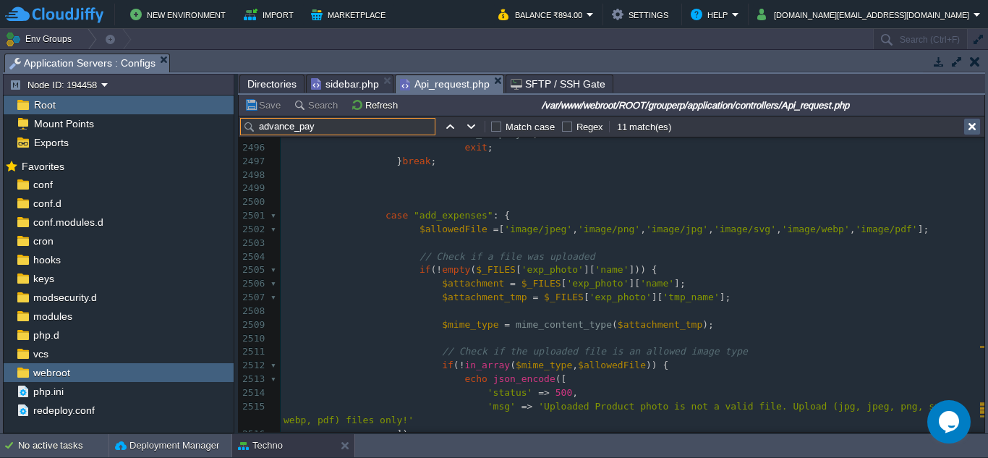
type input "advance_pay"
click at [974, 126] on button "button" at bounding box center [972, 126] width 13 height 13
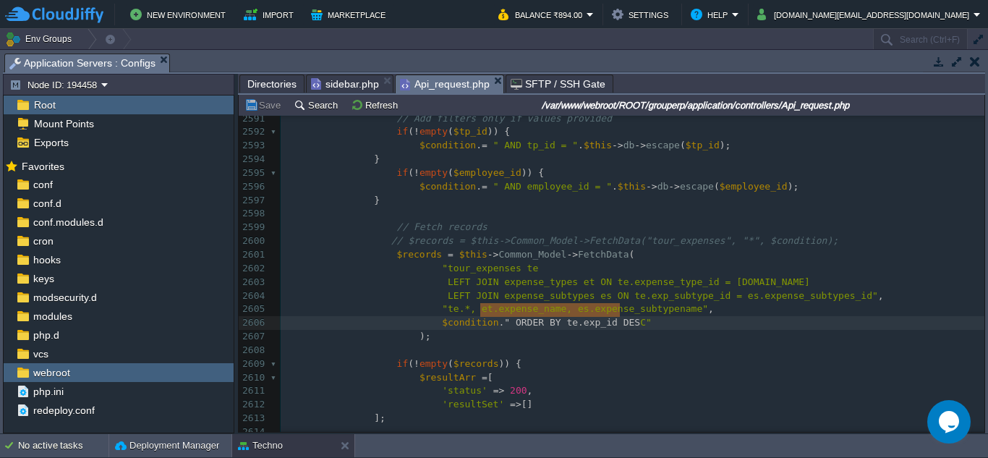
type textarea ". " ORDER BY te.exp_id DESC""
drag, startPoint x: 482, startPoint y: 312, endPoint x: 624, endPoint y: 312, distance: 141.8
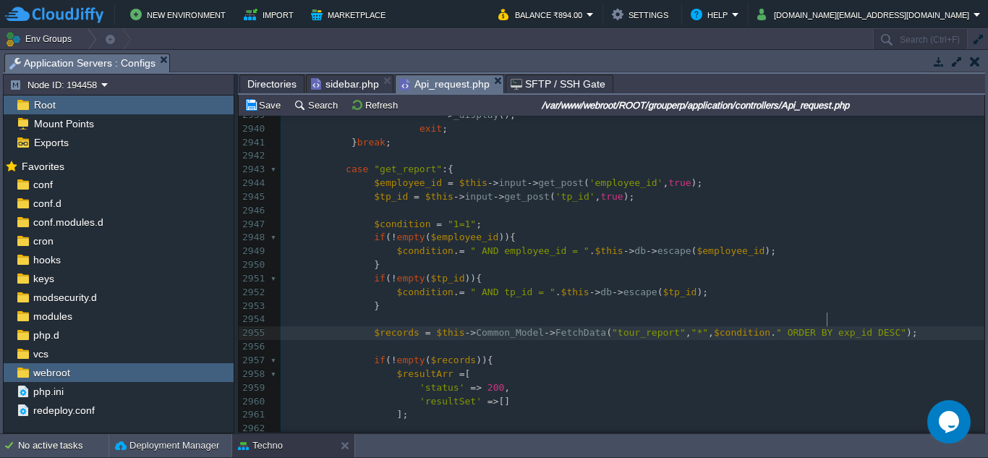
click at [825, 327] on span "ORDER BY exp_id DESC"" at bounding box center [847, 332] width 119 height 11
type textarea "report"
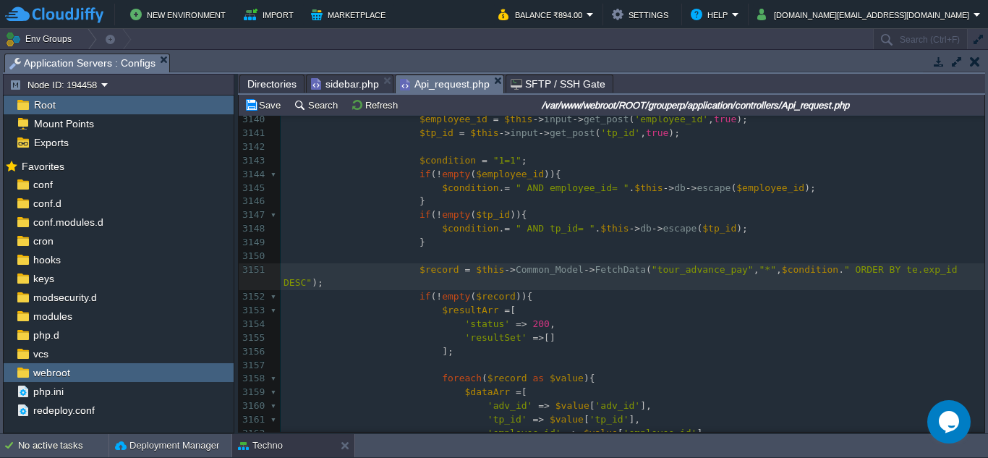
click at [885, 272] on span "ORDER BY te.exp_id DESC"" at bounding box center [623, 276] width 679 height 25
type textarea "adv"
click at [350, 81] on span "sidebar.php" at bounding box center [345, 83] width 68 height 17
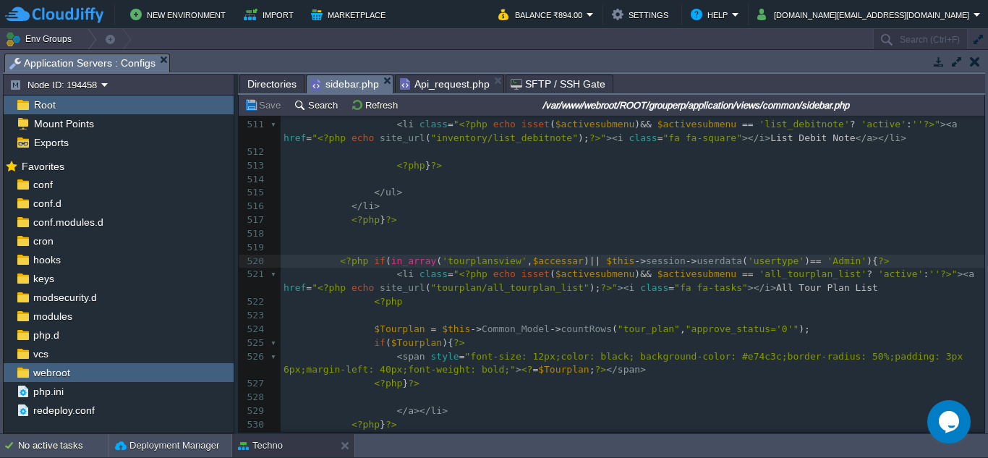
click at [276, 85] on span "Directories" at bounding box center [271, 83] width 49 height 17
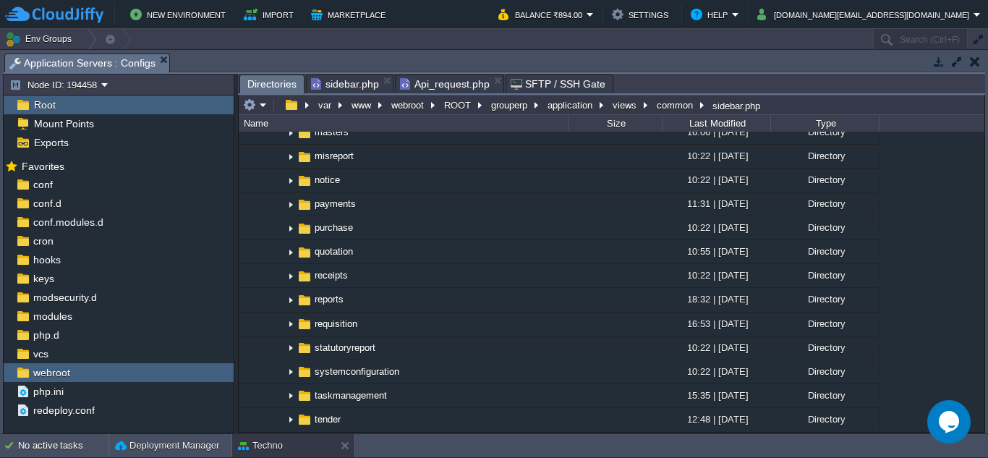
scroll to position [2114, 0]
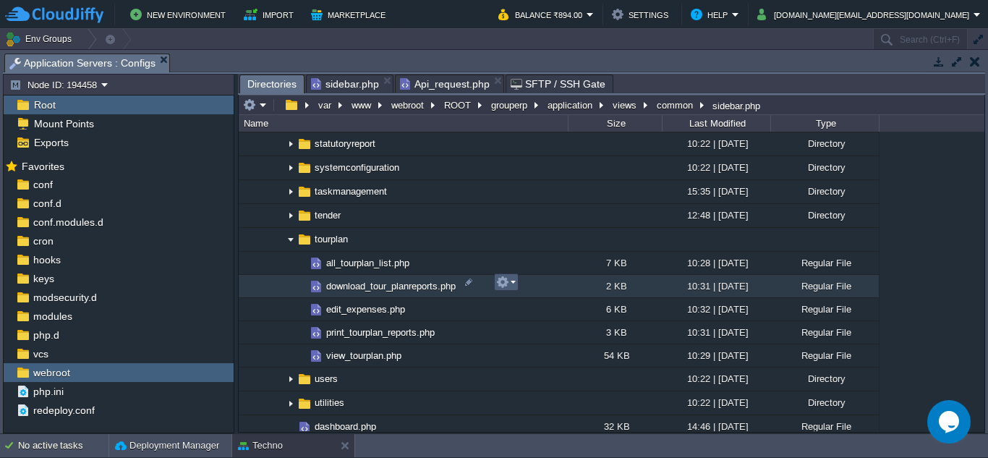
click at [513, 281] on em at bounding box center [506, 282] width 20 height 13
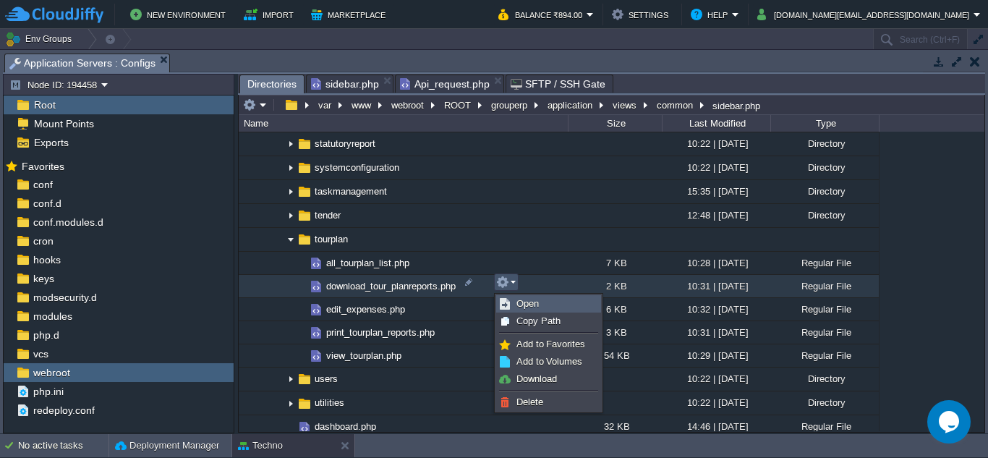
click at [538, 305] on span "Open" at bounding box center [527, 303] width 22 height 11
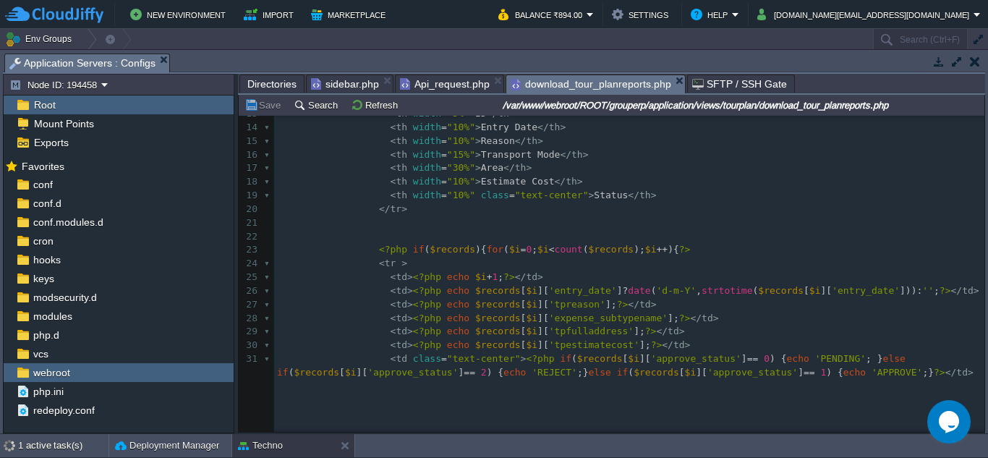
scroll to position [194, 0]
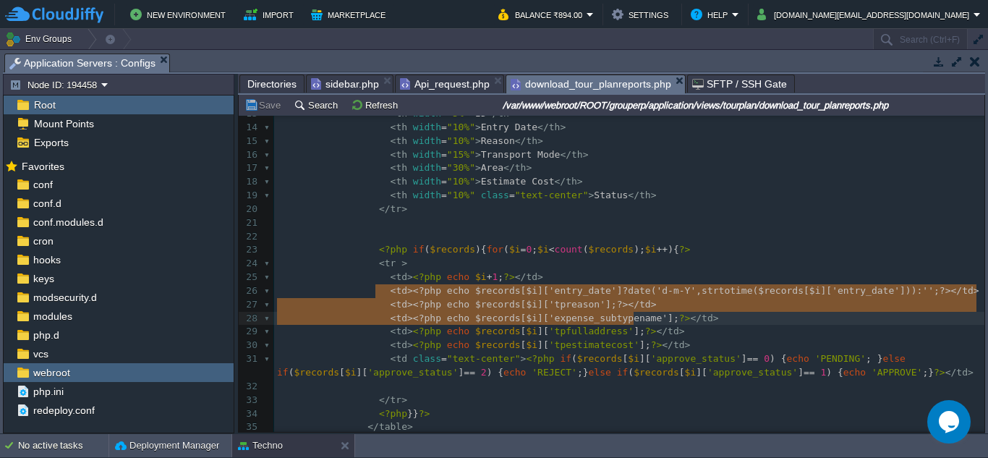
type textarea "<td><?php echo $records[$i]['entry_date']?date('[PERSON_NAME]-Y',strtotime($rec…"
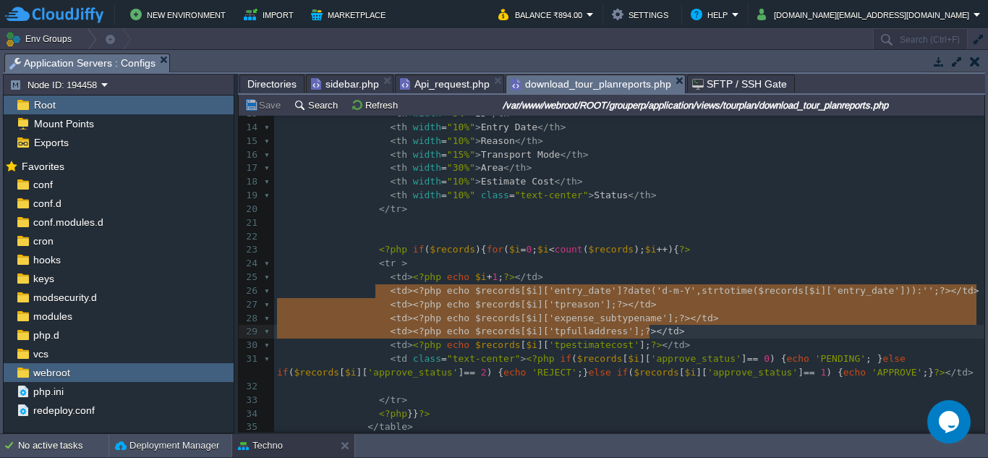
drag, startPoint x: 377, startPoint y: 287, endPoint x: 652, endPoint y: 326, distance: 278.2
paste textarea
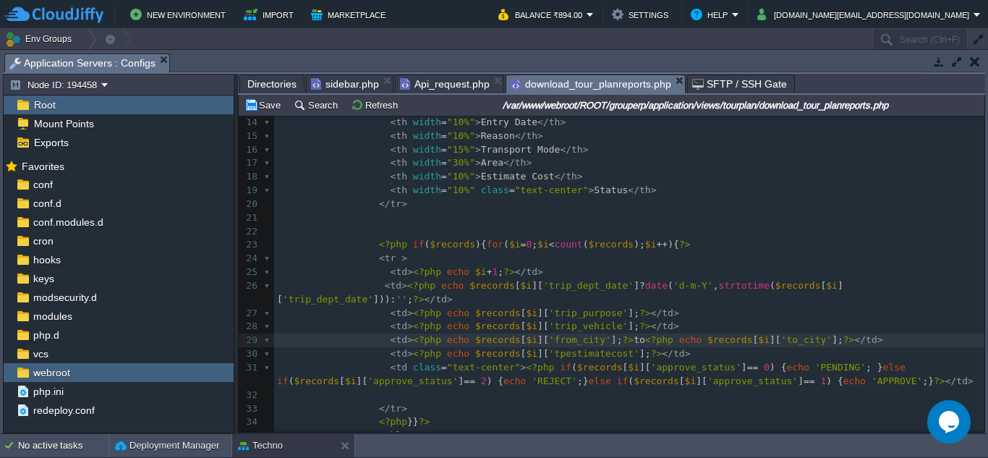
click at [800, 320] on pre "< td > <?php echo $records [ $i ][ 'trip_vehicle' ]; ?> </ td >" at bounding box center [629, 327] width 710 height 14
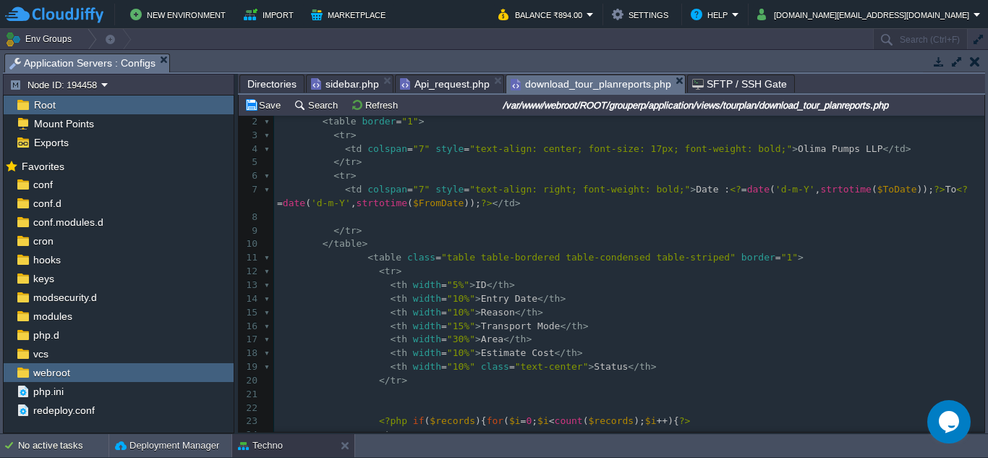
scroll to position [1, 0]
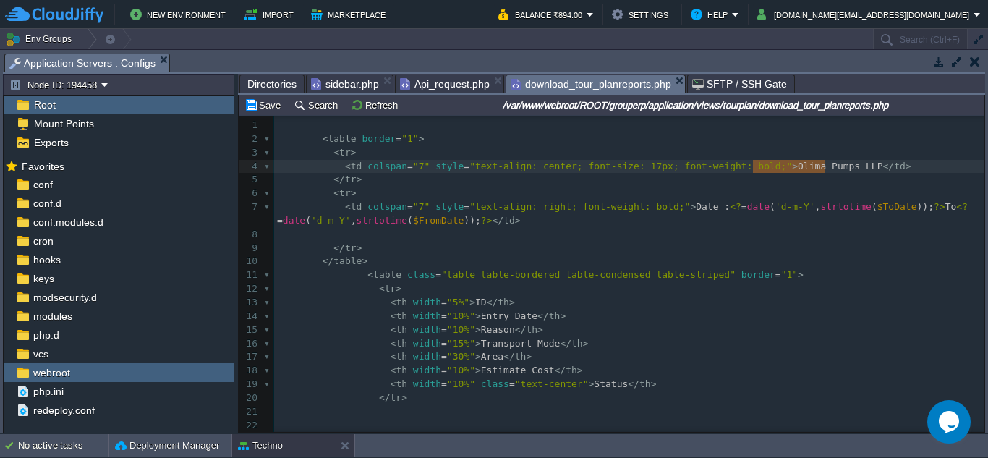
type textarea "Olima Pumps LLP"
drag, startPoint x: 752, startPoint y: 169, endPoint x: 830, endPoint y: 166, distance: 77.5
paste textarea
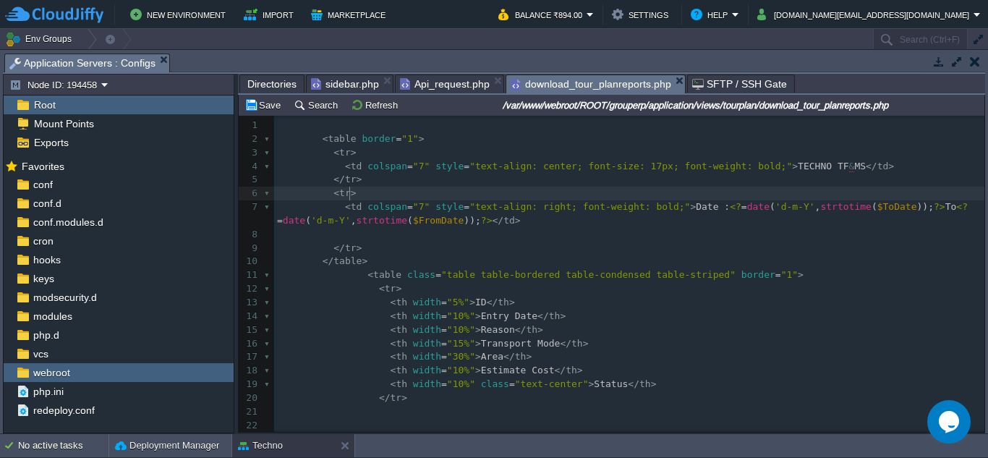
click at [880, 202] on pre "< td colspan = "7" style = "text-align: right; font-weight: bold;" > Date : <? …" at bounding box center [629, 213] width 710 height 27
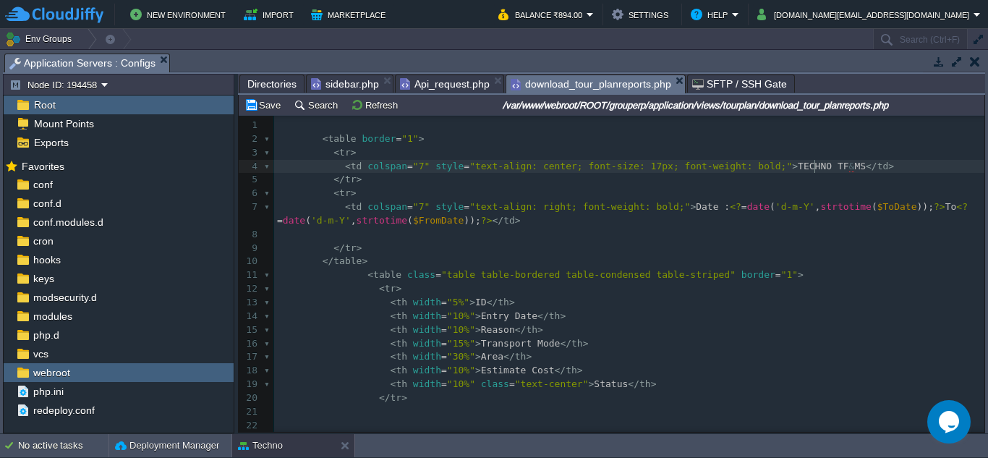
click at [854, 166] on span "MS" at bounding box center [860, 166] width 12 height 11
click at [807, 169] on div "xxxxxxxxxx 1 2 < table border = "1" > 3 < tr > 4 < td colspan = "7" style = "te…" at bounding box center [629, 378] width 710 height 518
click at [849, 167] on span "&MS" at bounding box center [857, 167] width 17 height 12
type textarea "|"
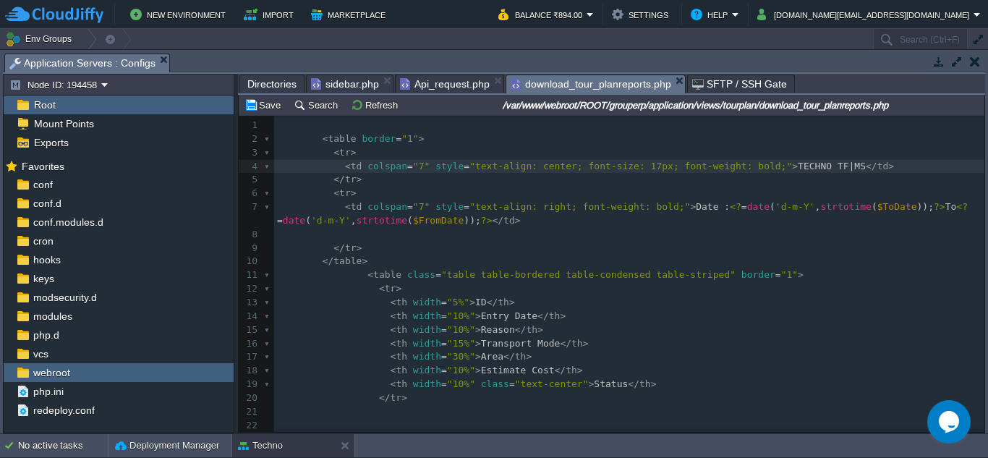
click at [731, 316] on pre "< th width = "10%" > Entry Date </ th >" at bounding box center [629, 317] width 710 height 14
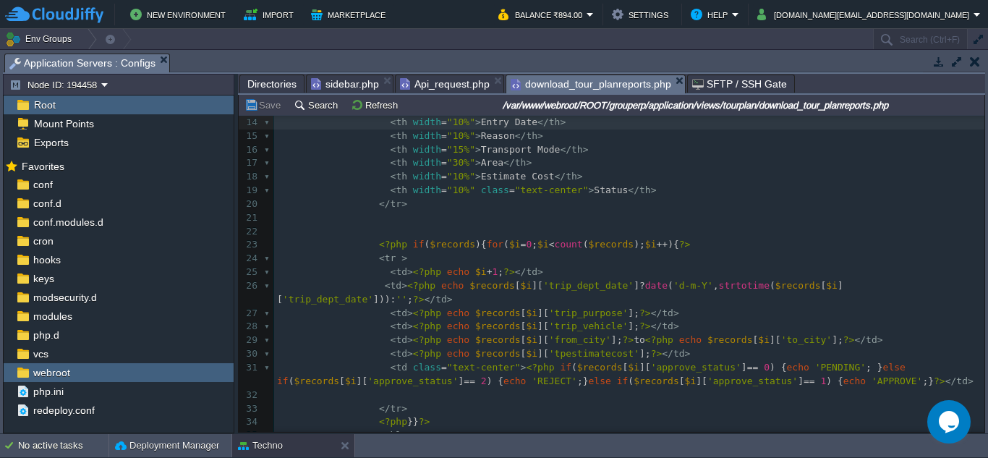
scroll to position [0, 0]
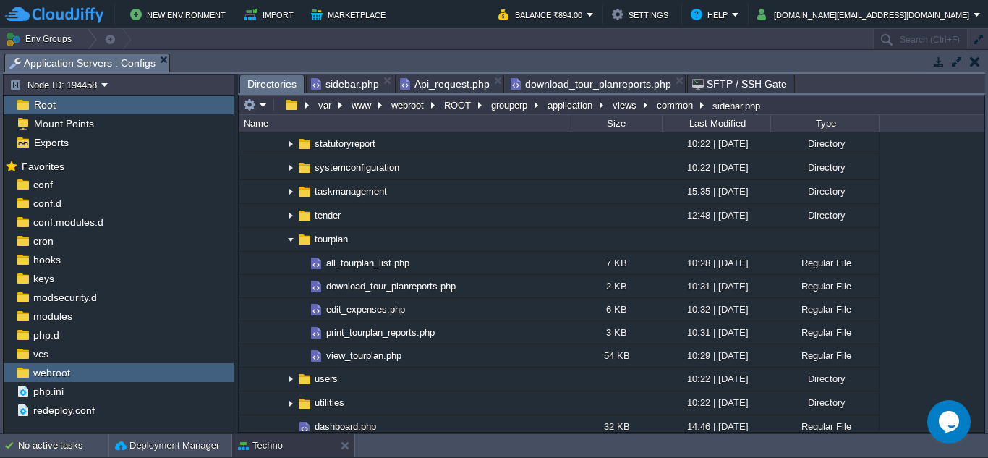
click at [280, 82] on span "Directories" at bounding box center [271, 84] width 49 height 18
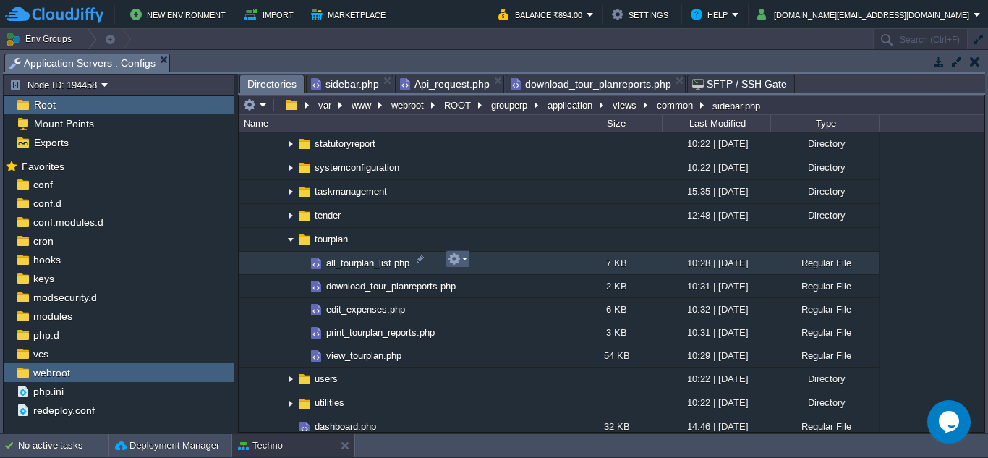
click at [464, 258] on em at bounding box center [458, 258] width 20 height 13
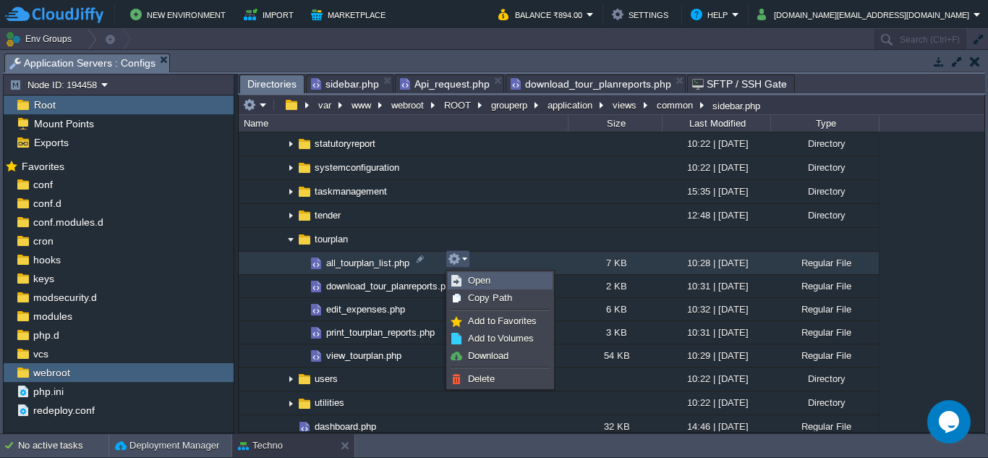
click at [475, 277] on span "Open" at bounding box center [479, 280] width 22 height 11
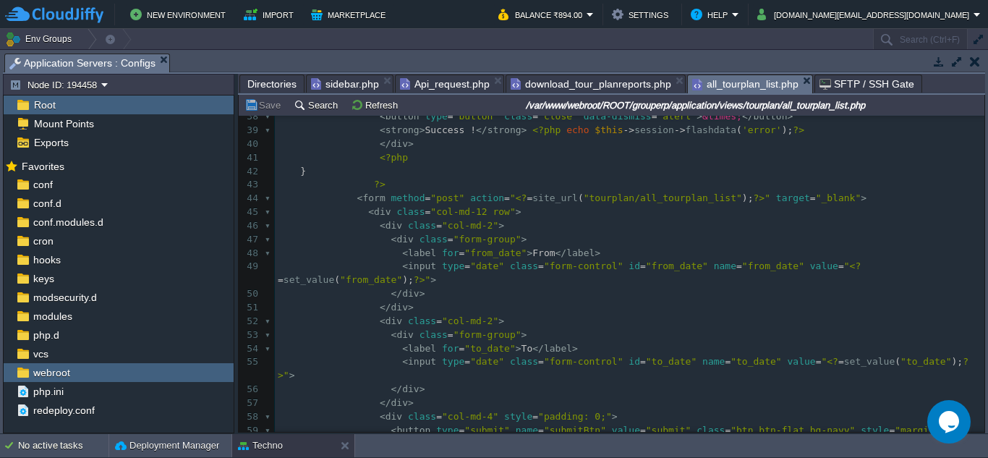
scroll to position [506, 0]
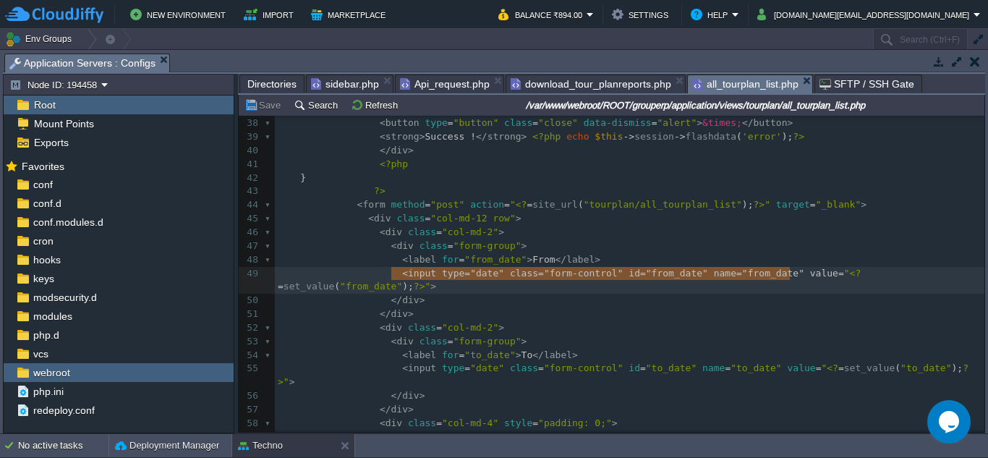
type textarea "<input type="date" class="form-control" id="from_date" name="from_date" value="…"
drag, startPoint x: 391, startPoint y: 276, endPoint x: 956, endPoint y: 273, distance: 565.7
paste textarea
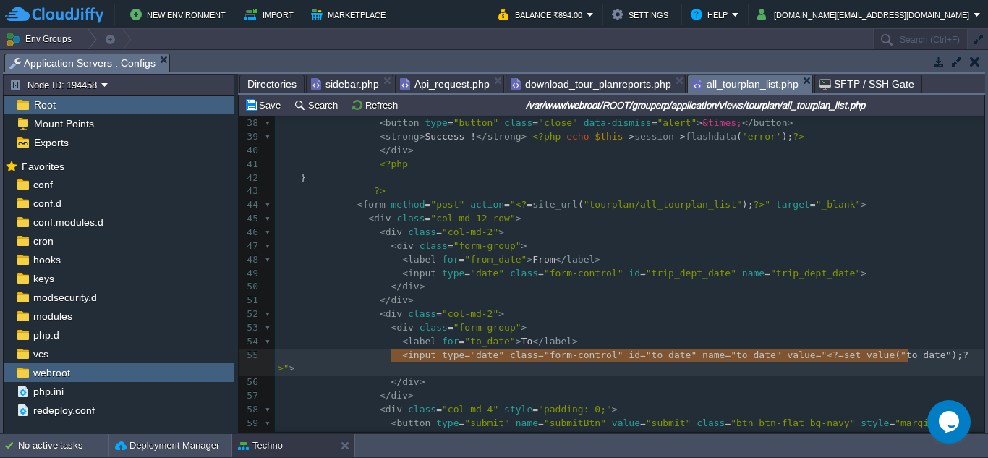
type textarea "<input type="date" class="form-control" id="to_date" name="to_date" value="<?=s…"
drag, startPoint x: 390, startPoint y: 357, endPoint x: 911, endPoint y: 355, distance: 521.5
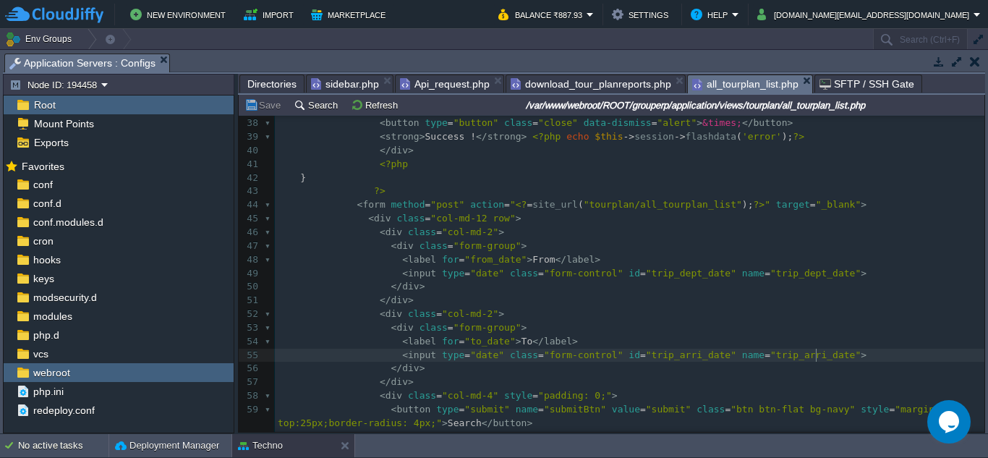
click at [263, 83] on span "Directories" at bounding box center [271, 83] width 49 height 17
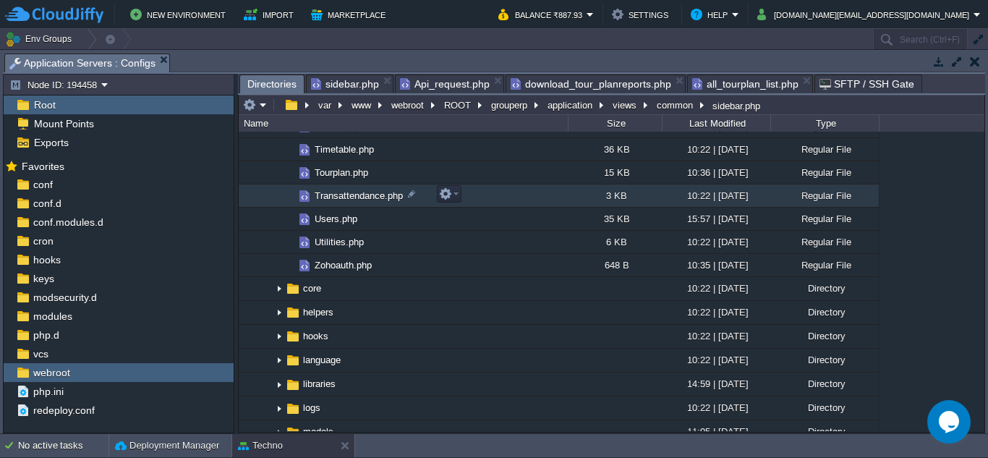
scroll to position [1102, 0]
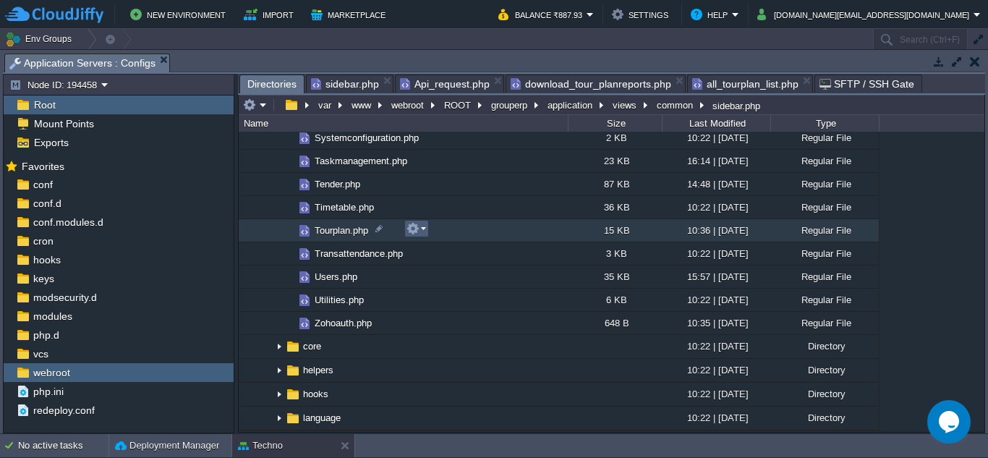
click at [420, 231] on em at bounding box center [417, 228] width 20 height 13
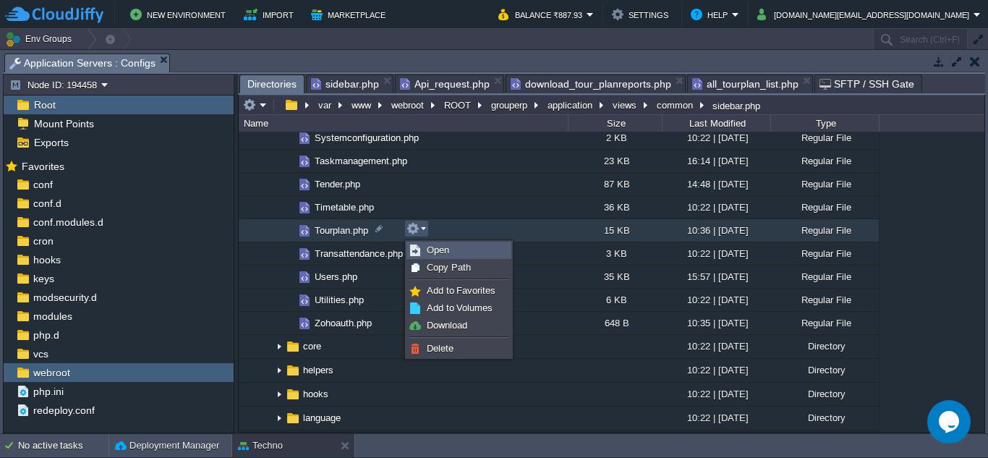
click at [444, 255] on span "Open" at bounding box center [438, 249] width 22 height 11
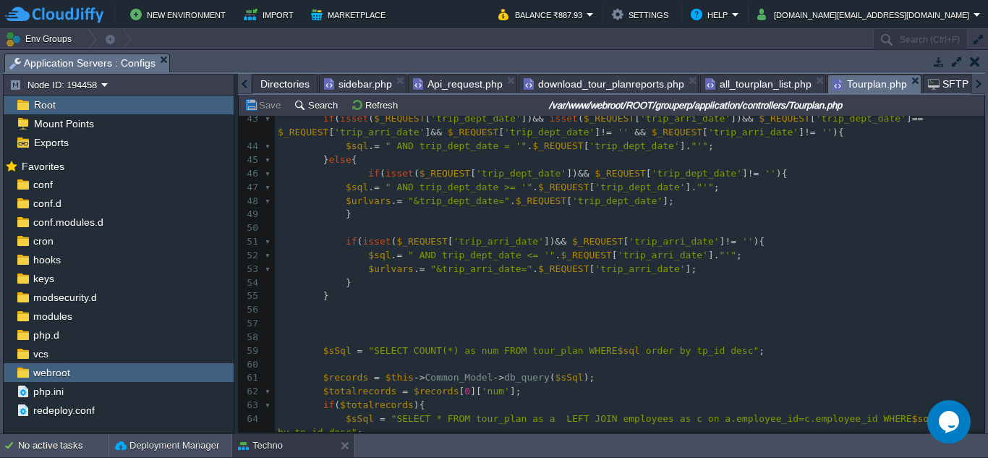
scroll to position [507, 0]
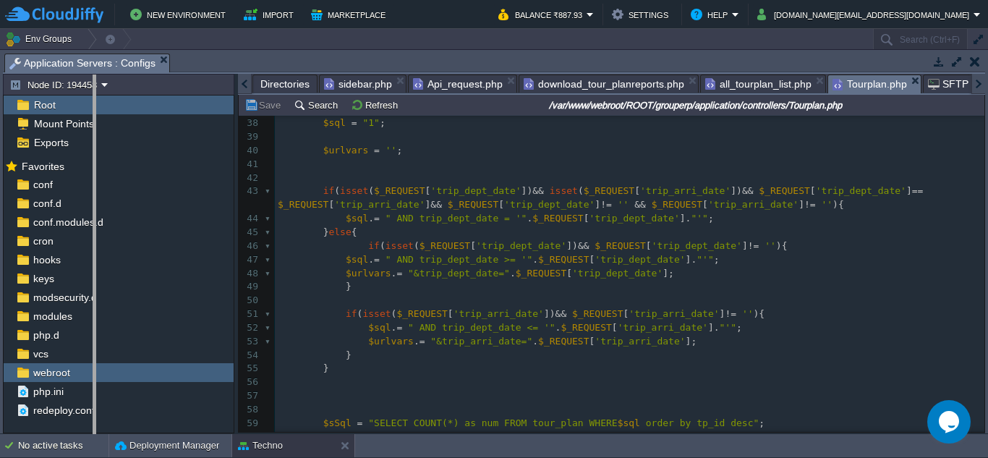
drag, startPoint x: 235, startPoint y: 229, endPoint x: 93, endPoint y: 216, distance: 142.3
click at [93, 216] on body "New Environment Import Marketplace Bonus ₹0.00 Upgrade Account Balance ₹887.93 …" at bounding box center [494, 229] width 988 height 458
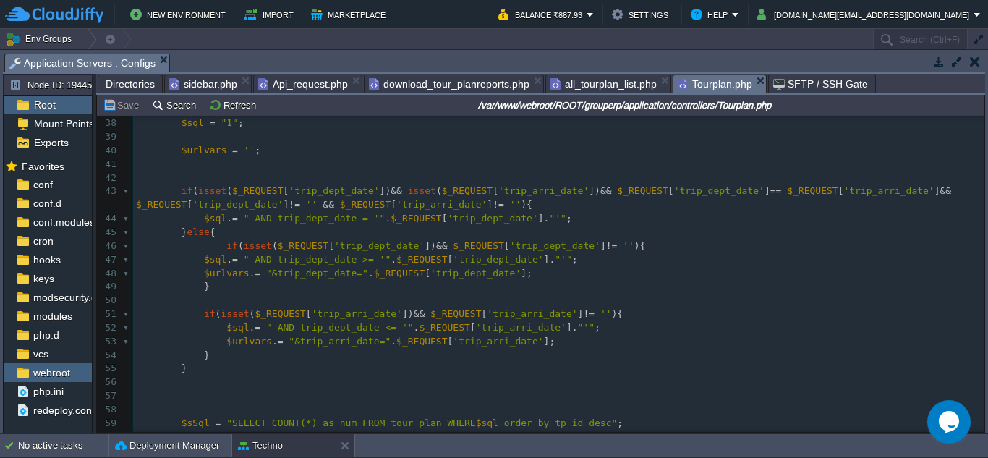
click at [134, 87] on span "Directories" at bounding box center [130, 83] width 49 height 17
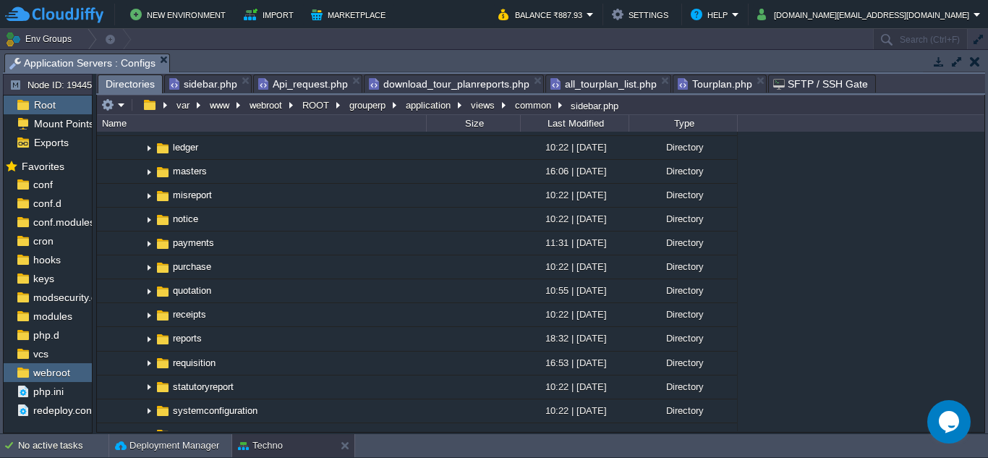
scroll to position [2187, 0]
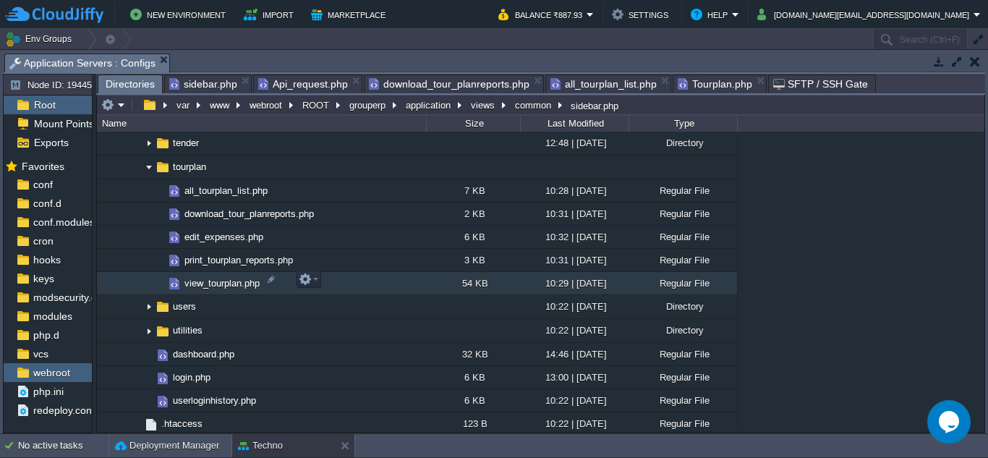
drag, startPoint x: 225, startPoint y: 282, endPoint x: 312, endPoint y: 278, distance: 87.6
click at [312, 278] on em at bounding box center [309, 279] width 20 height 13
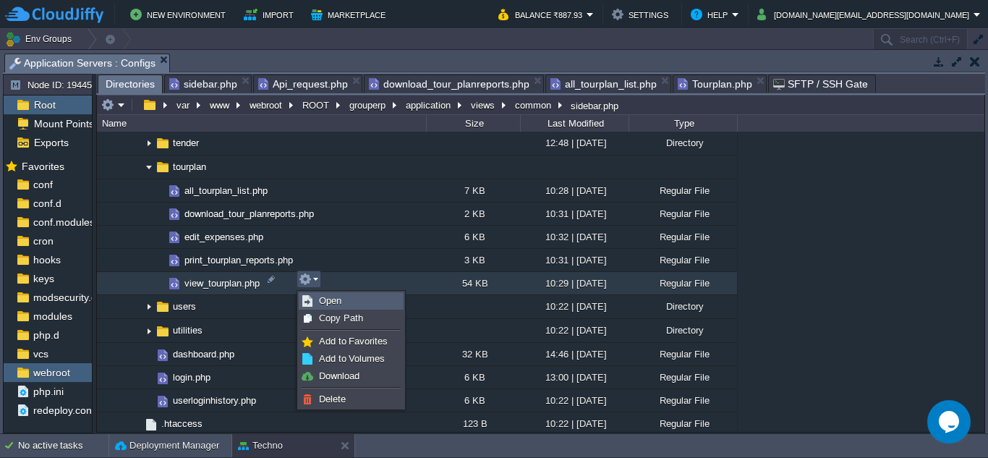
click at [341, 304] on span "Open" at bounding box center [330, 300] width 22 height 11
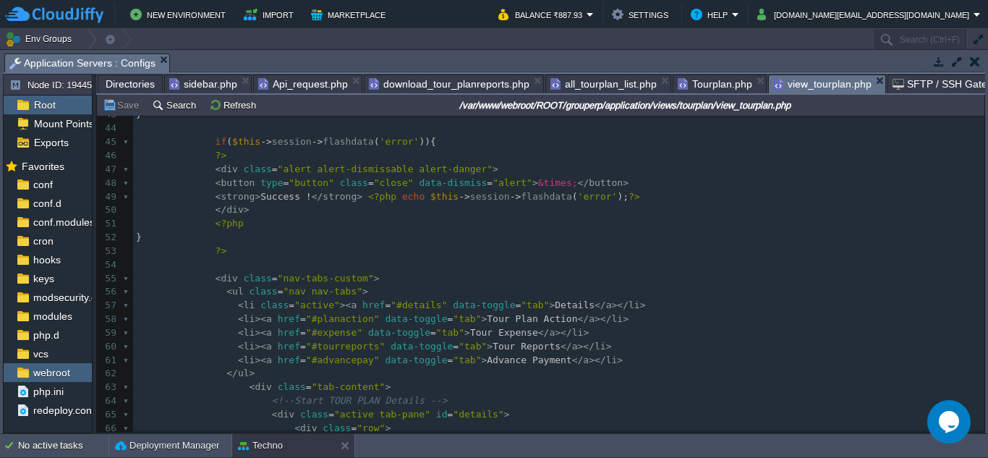
scroll to position [579, 0]
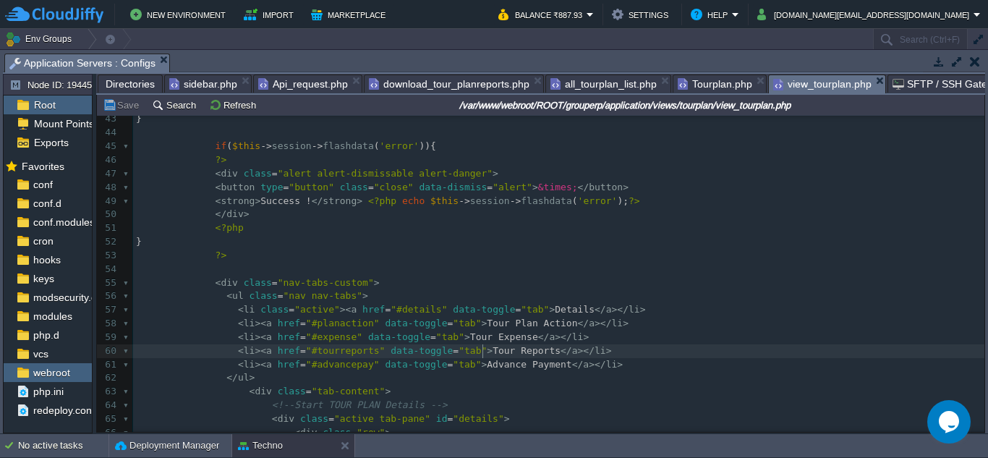
click at [484, 353] on div "916 <?php $this -> load -> view ( "common/meta" ); ?> 33 34 < div class = "box-…" at bounding box center [558, 378] width 851 height 804
type textarea "Work"
click at [502, 365] on span "Advance Payment" at bounding box center [529, 364] width 85 height 11
click at [470, 337] on span "Tour Expense" at bounding box center [504, 336] width 68 height 11
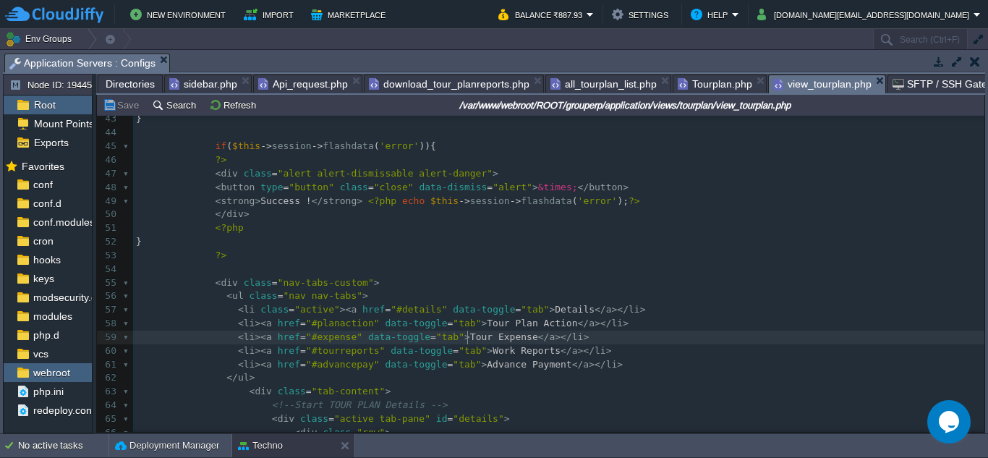
click at [710, 82] on span "Tourplan.php" at bounding box center [715, 83] width 75 height 17
click at [794, 84] on span "view_tourplan.php" at bounding box center [822, 84] width 98 height 18
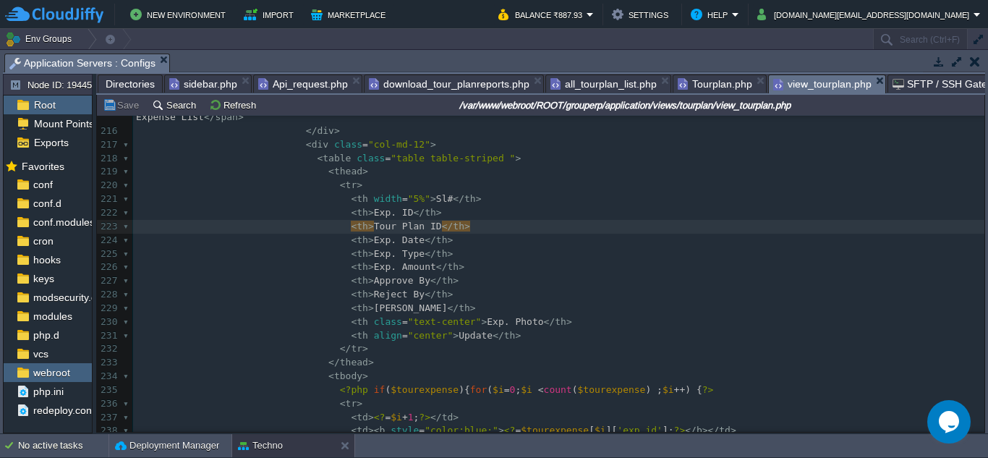
scroll to position [3038, 0]
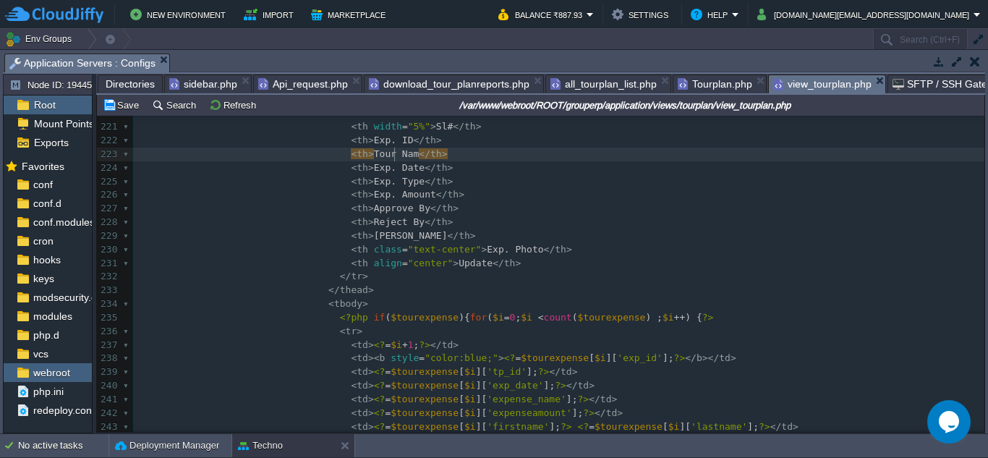
type textarea "Name"
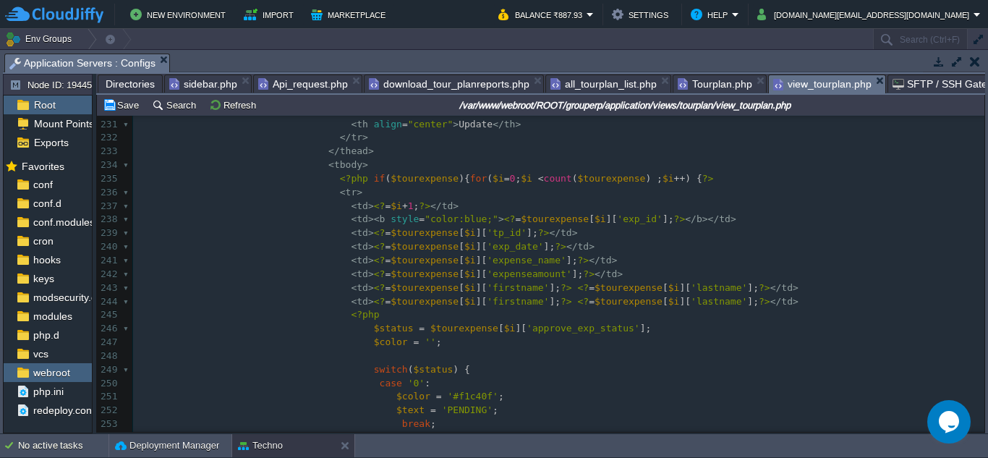
scroll to position [3183, 0]
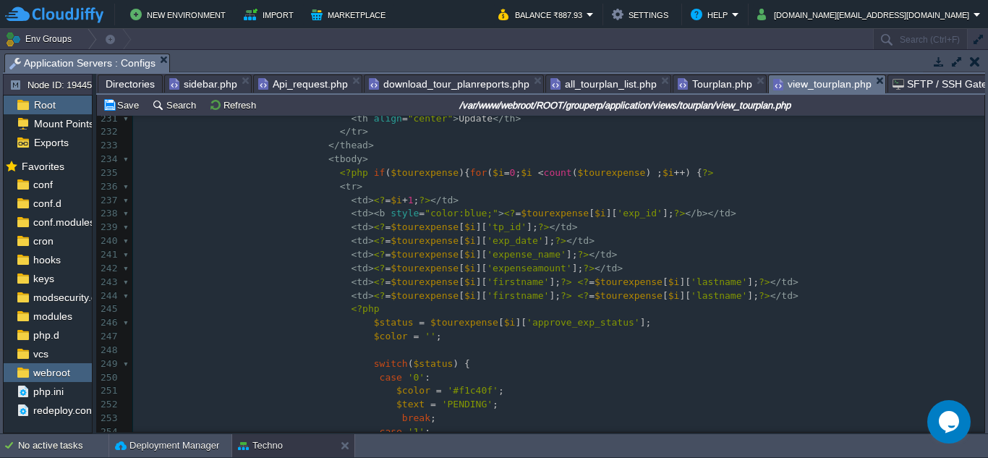
click at [477, 230] on div "xxxxxxxxxx < li >< a href = "#expense" data-toggle = "tab" > Tour Expense </ a …" at bounding box center [558, 262] width 851 height 600
type textarea "tp_id"
click at [712, 84] on span "Tourplan.php" at bounding box center [715, 83] width 75 height 17
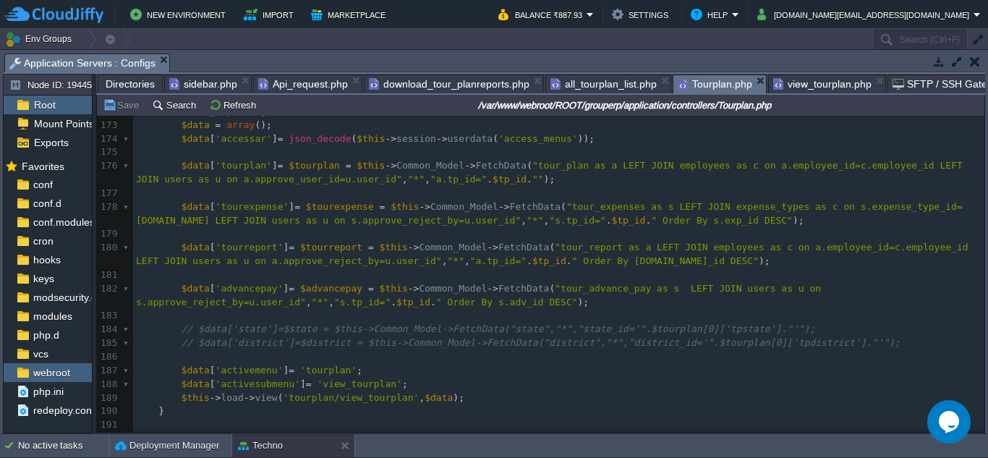
scroll to position [2387, 0]
click at [916, 205] on div "339 149 $pdf -> setImageScale ( PDF_IMAGE_SCALE_RATIO ); 150 $pdf -> setPrintHe…" at bounding box center [558, 178] width 851 height 777
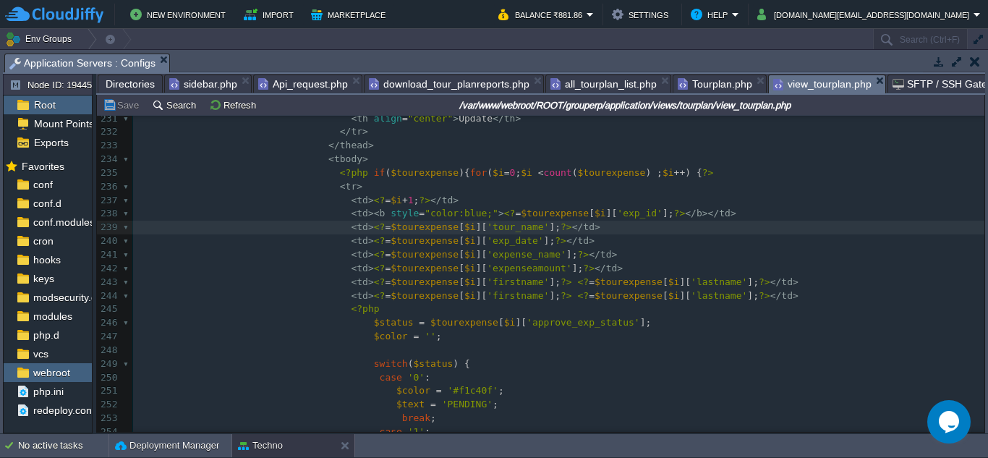
click at [810, 86] on span "view_tourplan.php" at bounding box center [822, 84] width 98 height 18
click at [699, 91] on span "Tourplan.php" at bounding box center [715, 83] width 75 height 17
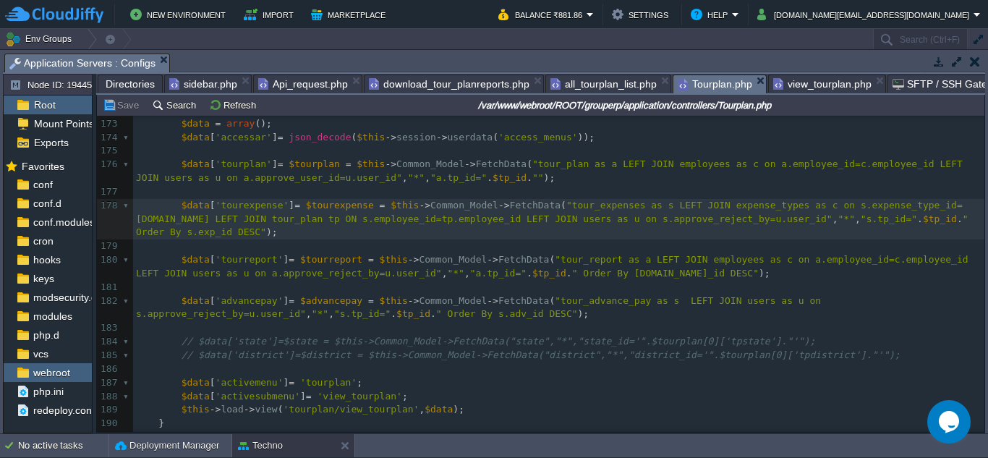
click at [269, 224] on span ""tour_expenses as s LEFT JOIN expense_types as c on s.expense_type_id=[DOMAIN_N…" at bounding box center [549, 212] width 827 height 25
type textarea "tp"
click at [318, 223] on div "xxxxxxxxxx 149 $pdf -> setImageScale ( PDF_IMAGE_SCALE_RATIO ); 150 $pdf -> set…" at bounding box center [558, 185] width 851 height 791
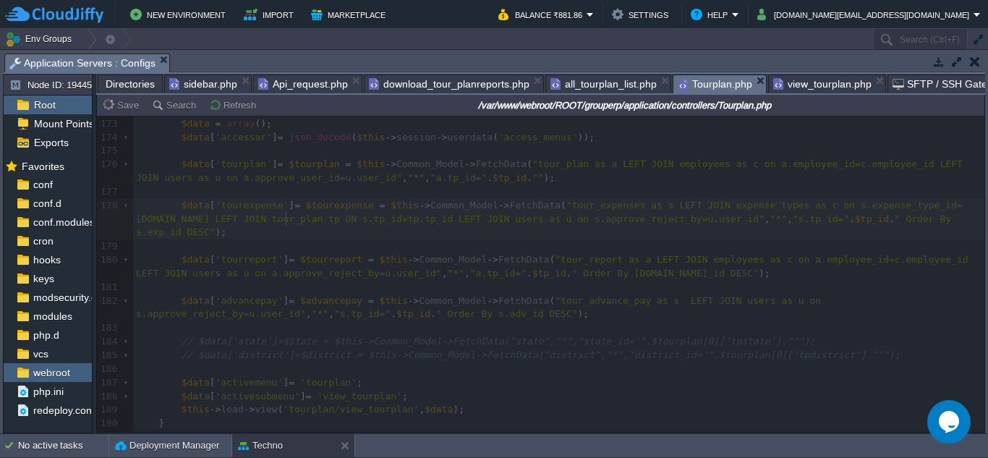
type textarea "tp"
